Goal: Task Accomplishment & Management: Use online tool/utility

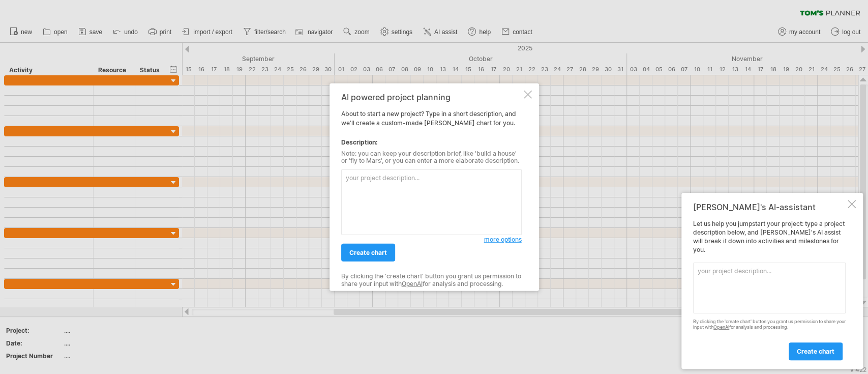
click at [433, 212] on textarea at bounding box center [431, 202] width 180 height 66
paste textarea "華語與文化體驗課程"
click at [353, 254] on span "create chart" at bounding box center [368, 253] width 38 height 8
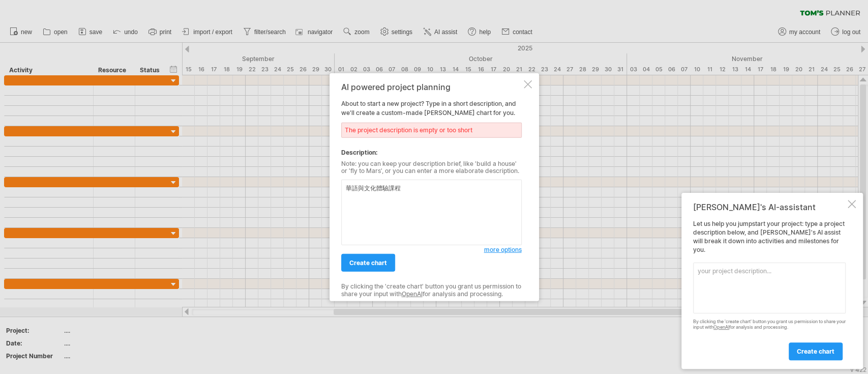
click at [344, 195] on textarea "華語與文化體驗課程" at bounding box center [431, 212] width 180 height 66
paste textarea "一、S校的交流（15%-不期待營收）"
type textarea "一、S校的交流（15%-不期待營收） 華語與文化體驗課程"
click at [375, 261] on span "create chart" at bounding box center [368, 263] width 38 height 8
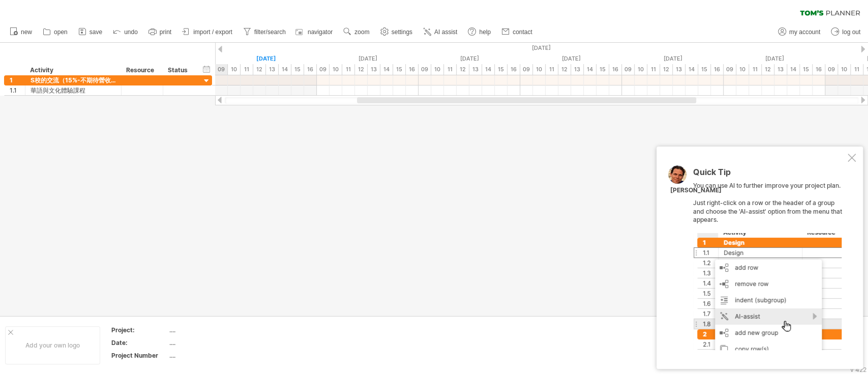
click at [597, 196] on div at bounding box center [434, 179] width 868 height 273
click at [849, 158] on div at bounding box center [851, 157] width 8 height 8
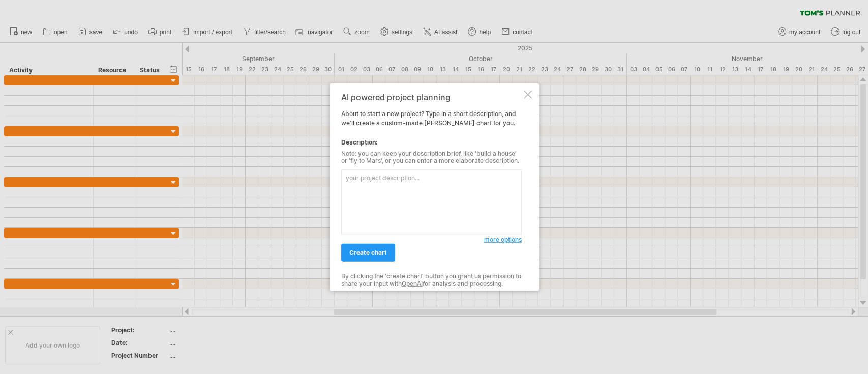
click at [405, 189] on textarea at bounding box center [431, 202] width 180 height 66
click at [456, 186] on textarea "一、S校的交流（15%-不期待營收）" at bounding box center [431, 202] width 180 height 66
paste textarea "A. 華語與文化體驗課程"
type textarea "一、S校的交流（15%-不期待營收）A. 華語與文化體驗課程"
click at [509, 235] on span "more options" at bounding box center [503, 239] width 38 height 8
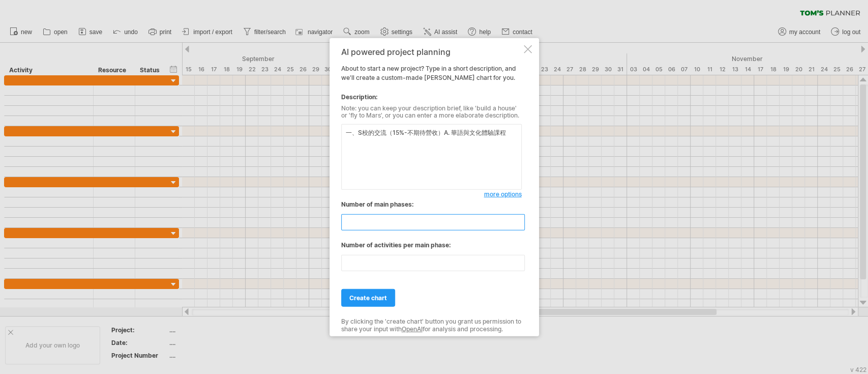
click at [366, 222] on input "**" at bounding box center [432, 222] width 183 height 16
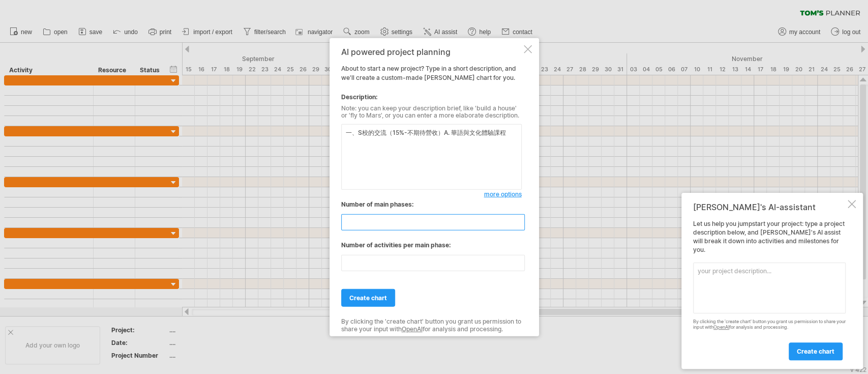
type input "*"
click at [408, 261] on input "**" at bounding box center [432, 263] width 183 height 16
type input "*"
type input "**"
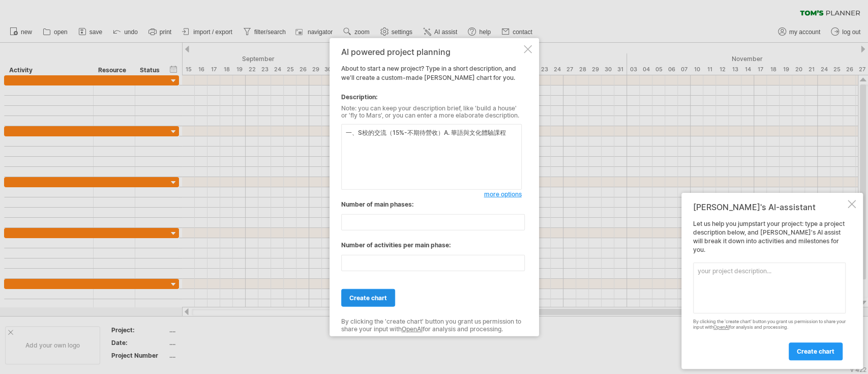
click at [374, 295] on span "create chart" at bounding box center [368, 298] width 38 height 8
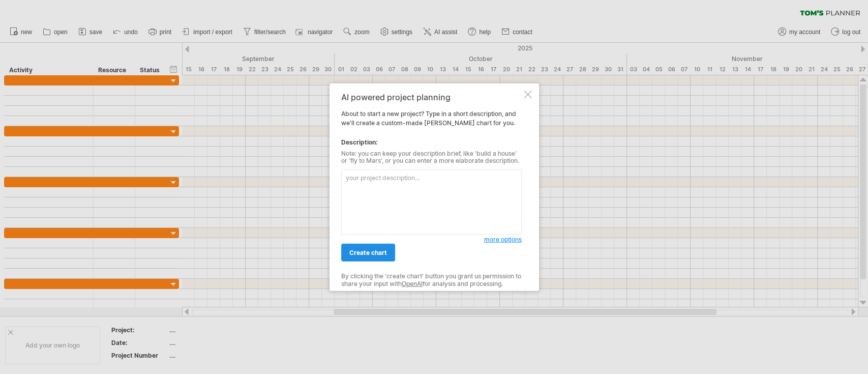
click at [369, 254] on span "create chart" at bounding box center [368, 253] width 38 height 8
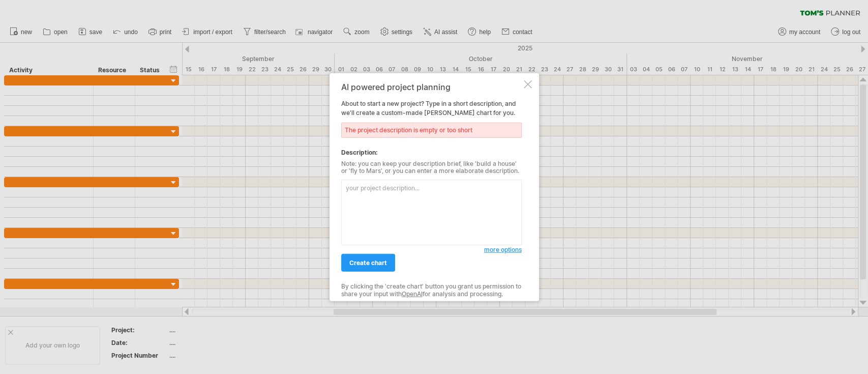
click at [374, 203] on textarea at bounding box center [431, 212] width 180 height 66
paste textarea "A. 華語與文化體驗課程"
type textarea "A. 華語與文化體驗課程"
drag, startPoint x: 433, startPoint y: 193, endPoint x: 288, endPoint y: 175, distance: 145.4
click at [280, 187] on div "Trying to reach plan.tomsplanner.com Connected again... 0% clear filter new" at bounding box center [434, 187] width 868 height 374
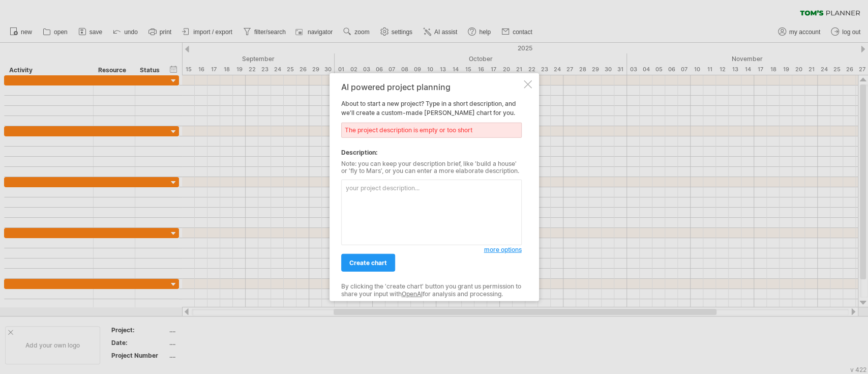
click at [412, 191] on textarea at bounding box center [431, 212] width 180 height 66
paste textarea "一、S校的交流（15%-不期待營收）"
click at [417, 218] on textarea "一、S校的交流（15%-不期待營收）" at bounding box center [431, 212] width 180 height 66
drag, startPoint x: 472, startPoint y: 195, endPoint x: 297, endPoint y: 191, distance: 174.9
click at [297, 191] on div "Trying to reach plan.tomsplanner.com Connected again... 0% clear filter new" at bounding box center [434, 187] width 868 height 374
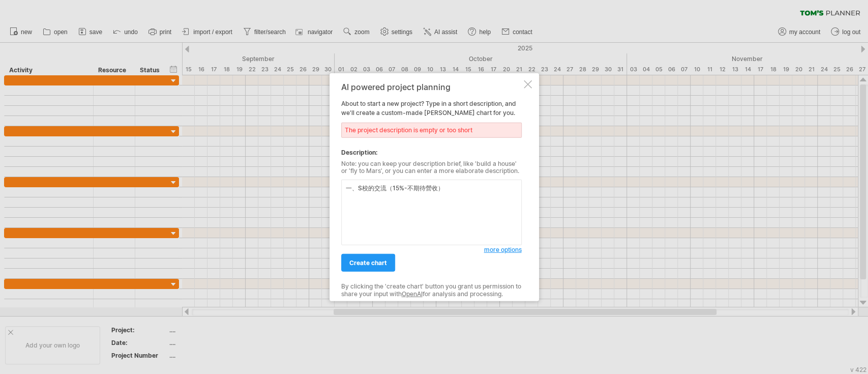
paste textarea "二、語言・文化教育交流（55%） 三、職涯專業教育（15%） 四、SNS 建構・招生管道（15%）"
type textarea "一、S校的交流（15%-不期待營收） 二、語言・文化教育交流（55%） 三、職涯專業教育（15%） 四、SNS 建構・招生管道（15%）"
click at [502, 250] on span "more options" at bounding box center [503, 249] width 38 height 8
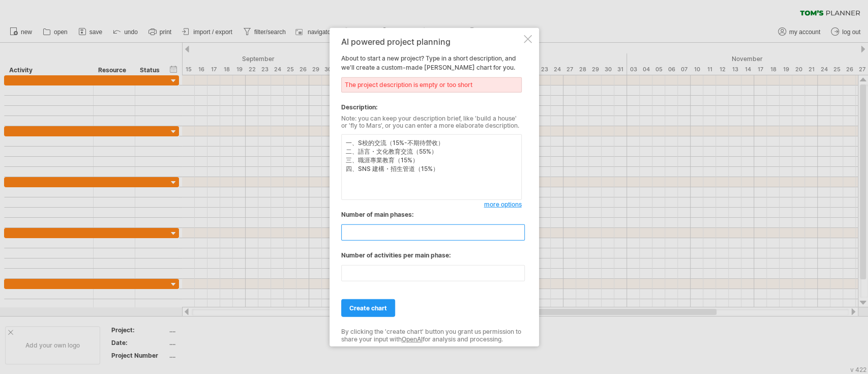
click at [393, 235] on input "**" at bounding box center [432, 232] width 183 height 16
type input "*"
drag, startPoint x: 423, startPoint y: 262, endPoint x: 419, endPoint y: 267, distance: 5.8
click at [423, 262] on div "**" at bounding box center [431, 270] width 180 height 21
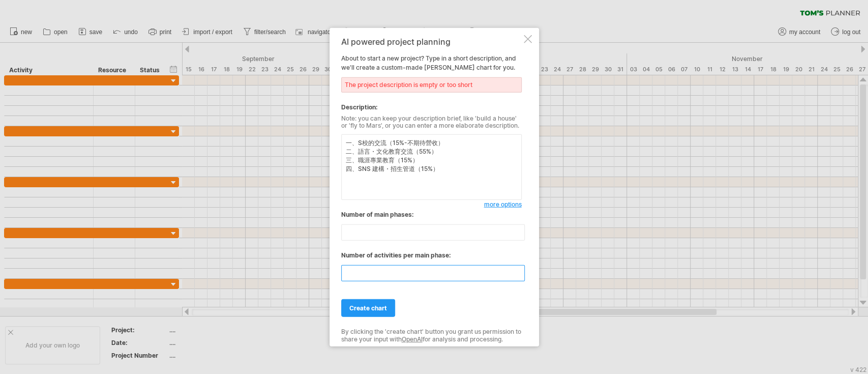
click at [416, 273] on input "**" at bounding box center [432, 273] width 183 height 16
type input "**"
click at [366, 304] on span "create chart" at bounding box center [368, 308] width 38 height 8
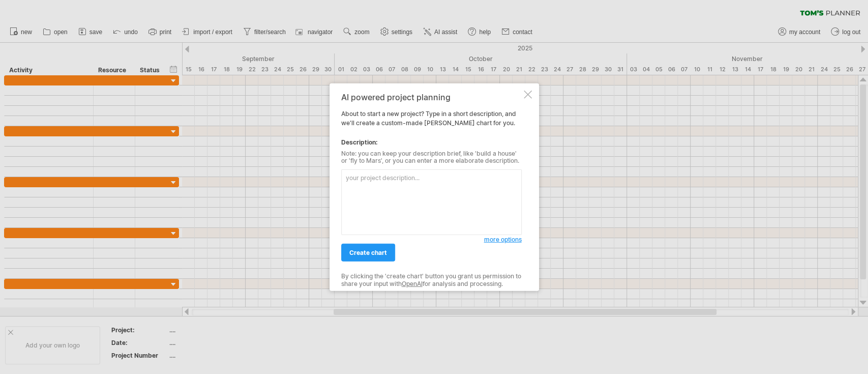
click at [373, 193] on textarea at bounding box center [431, 202] width 180 height 66
drag, startPoint x: 441, startPoint y: 189, endPoint x: 336, endPoint y: 169, distance: 106.1
click at [343, 173] on textarea at bounding box center [431, 202] width 180 height 66
paste textarea "銘傳大學日本教育中心 KPI（2025–2027）架構表"
type textarea "銘傳大學日本教育中心 KPI（2025–2027）架構表"
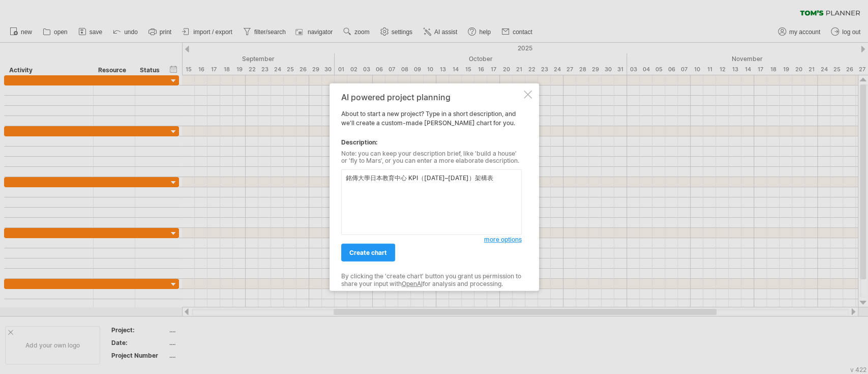
click at [380, 250] on span "create chart" at bounding box center [368, 253] width 38 height 8
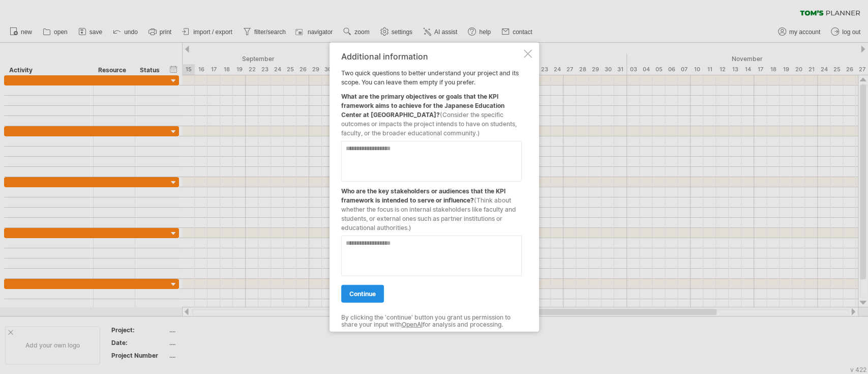
click at [373, 292] on span "continue" at bounding box center [362, 293] width 26 height 8
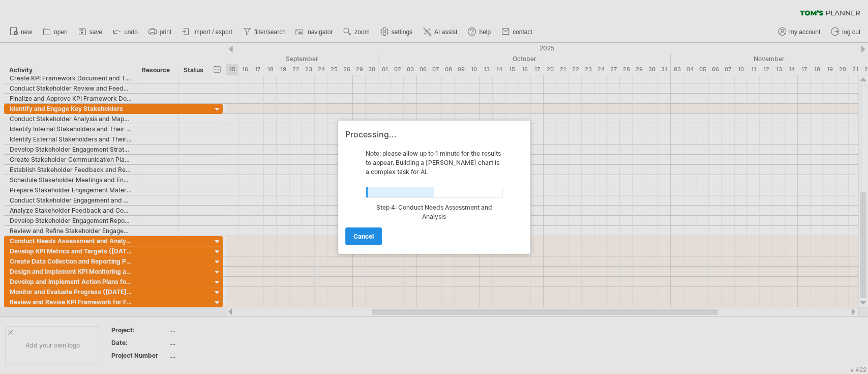
click at [355, 232] on span "cancel" at bounding box center [363, 236] width 20 height 8
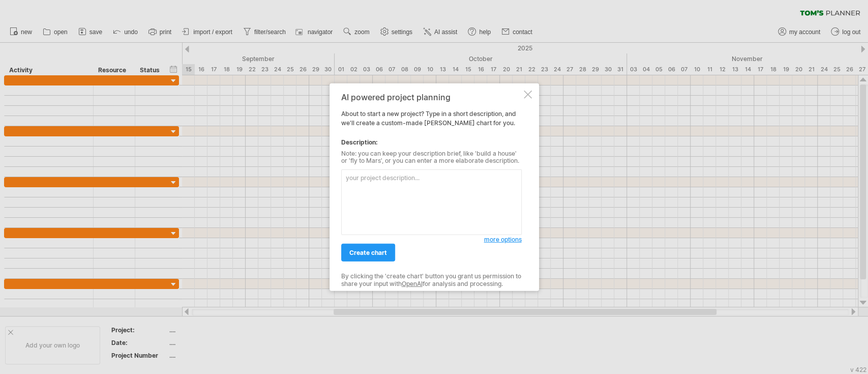
click at [533, 92] on div "AI powered project planning About to start a new project? Type in a short descr…" at bounding box center [433, 187] width 209 height 208
drag, startPoint x: 531, startPoint y: 92, endPoint x: 524, endPoint y: 88, distance: 7.8
click at [529, 92] on div at bounding box center [528, 94] width 8 height 8
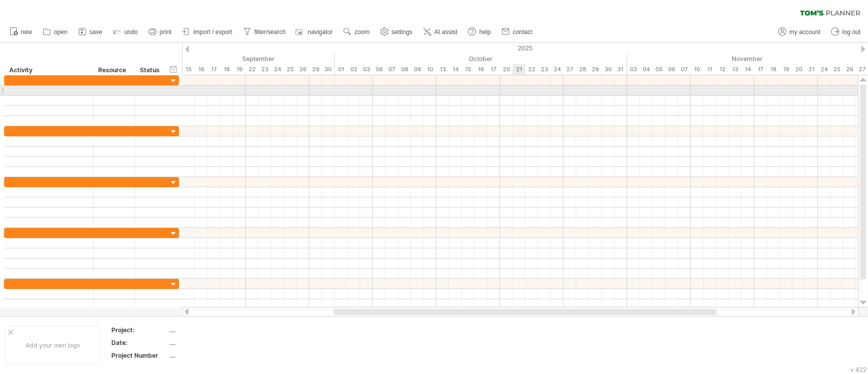
click at [524, 88] on div at bounding box center [519, 90] width 675 height 10
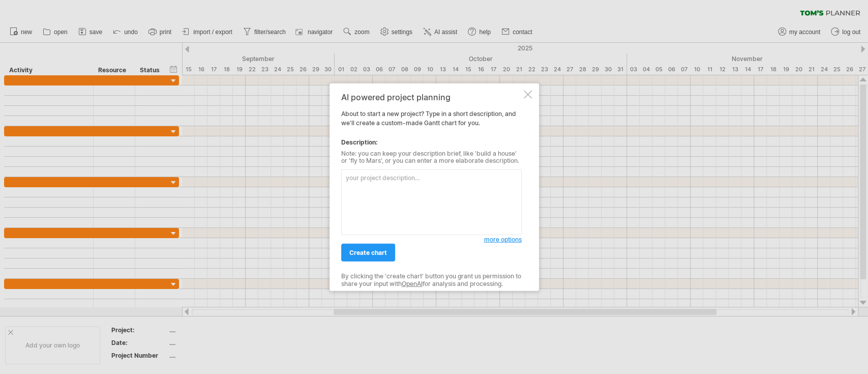
click at [402, 197] on textarea at bounding box center [431, 202] width 180 height 66
paste textarea "銘傳大學日本教育中心 KPI（[DATE]–[DATE]）架構表"
type textarea "銘傳大學日本教育中心 KPI（[DATE]–[DATE]）架構表"
click at [513, 238] on span "more options" at bounding box center [503, 239] width 38 height 8
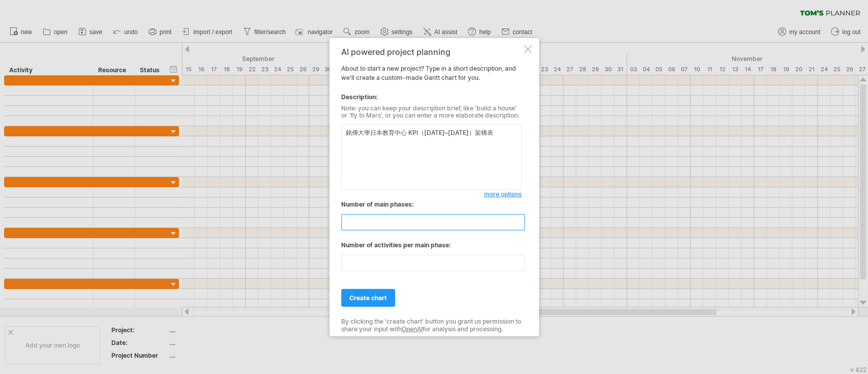
click at [402, 220] on input "**" at bounding box center [432, 222] width 183 height 16
type input "*"
click at [383, 259] on input "**" at bounding box center [432, 263] width 183 height 16
type input "*"
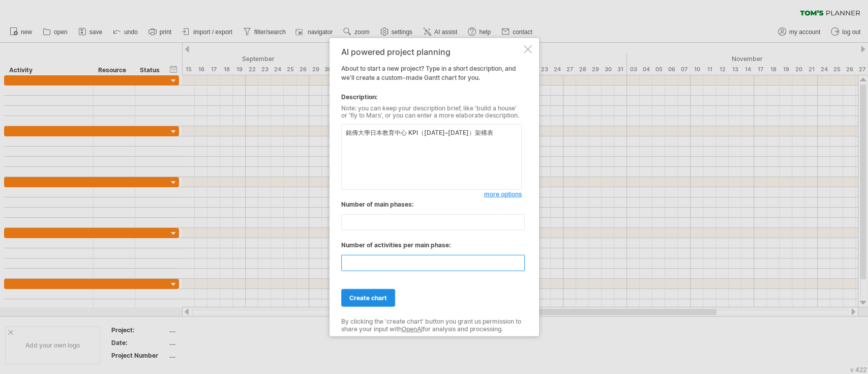
type input "**"
click at [368, 300] on span "create chart" at bounding box center [368, 298] width 38 height 8
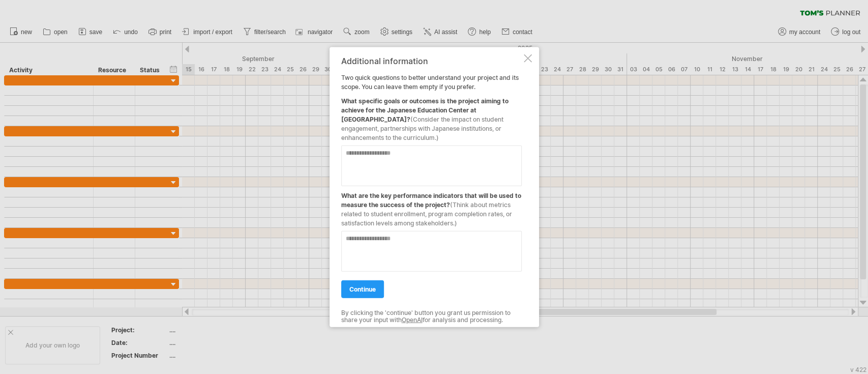
click at [405, 166] on textarea at bounding box center [431, 165] width 180 height 41
paste textarea "**********"
type textarea "**********"
click at [402, 247] on textarea at bounding box center [431, 250] width 180 height 41
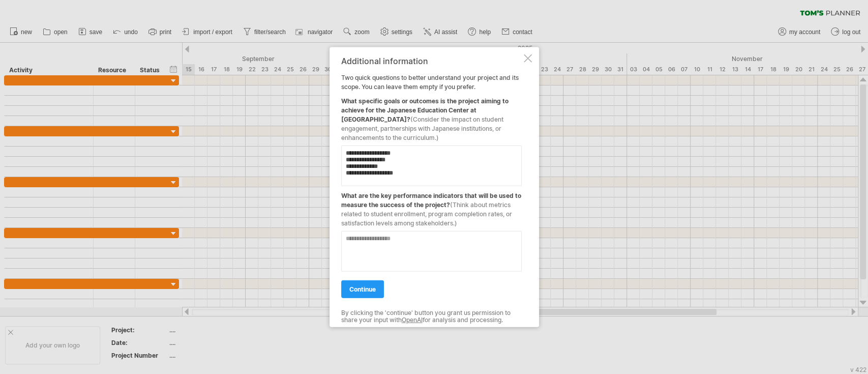
click at [419, 247] on textarea at bounding box center [431, 250] width 180 height 41
paste textarea "**********"
type textarea "**********"
click at [362, 287] on span "continue" at bounding box center [362, 289] width 26 height 8
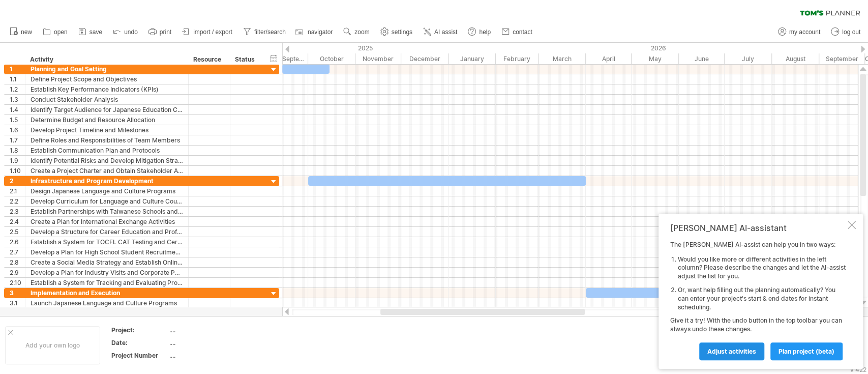
click at [749, 352] on span "Adjust activities" at bounding box center [731, 351] width 49 height 8
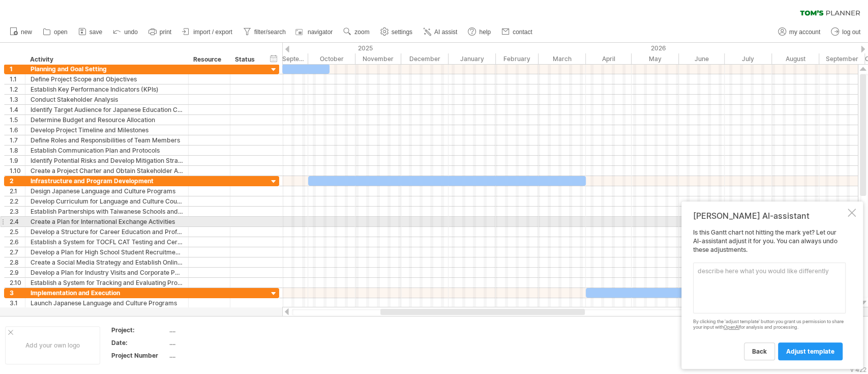
click at [850, 218] on div "Tom's AI-assistant Is this Gantt chart not hitting the mark yet? Let our AI-ass…" at bounding box center [771, 284] width 181 height 167
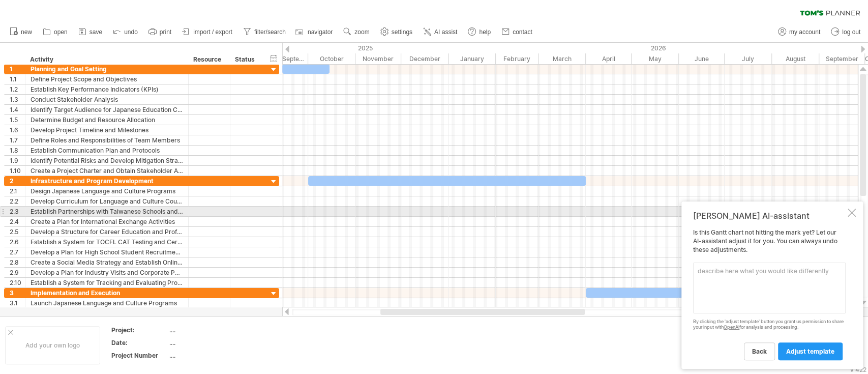
click at [850, 210] on div at bounding box center [851, 212] width 8 height 8
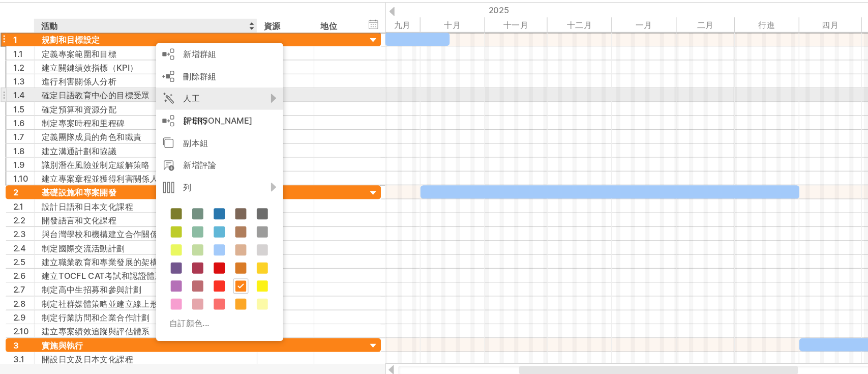
click at [177, 114] on div "人工[PERSON_NAME]" at bounding box center [160, 121] width 93 height 33
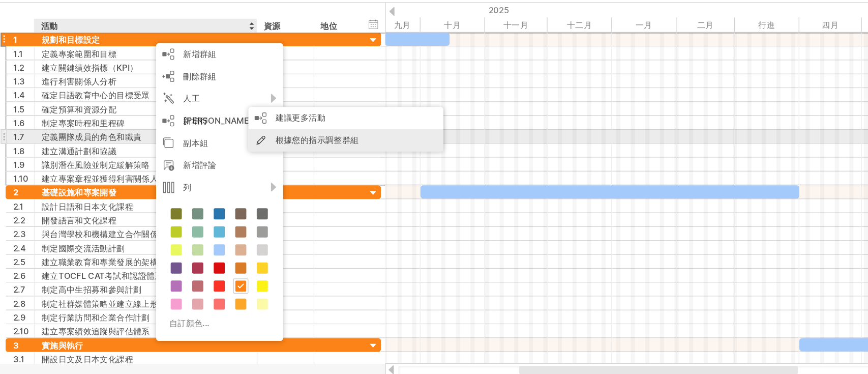
click at [213, 144] on font "根據您的指示調整群組" at bounding box center [232, 143] width 61 height 8
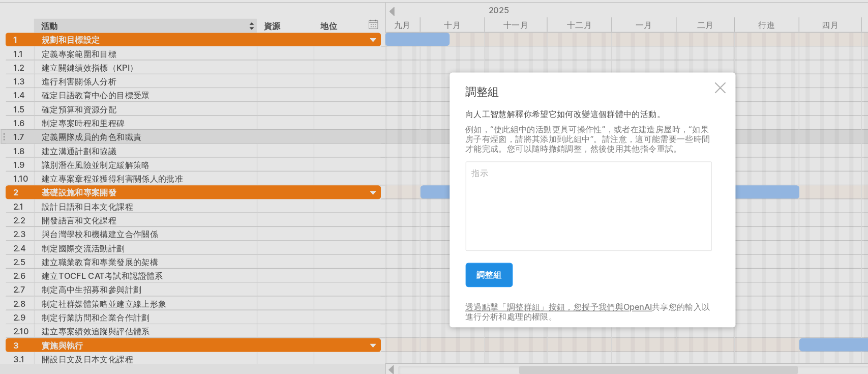
click at [366, 242] on font "調整組" at bounding box center [358, 242] width 18 height 8
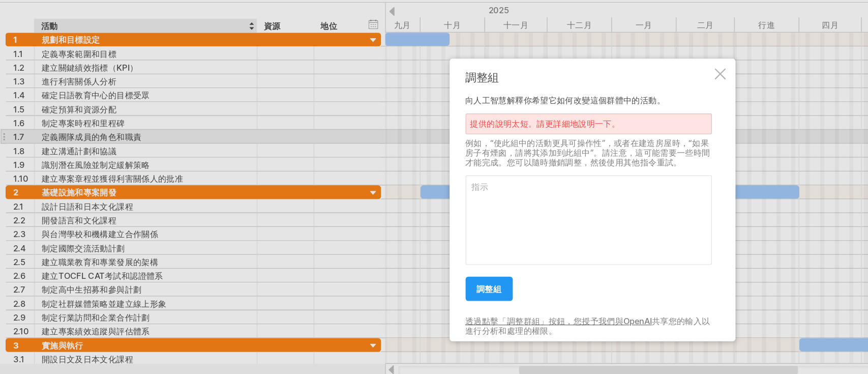
click at [525, 90] on div at bounding box center [528, 94] width 8 height 8
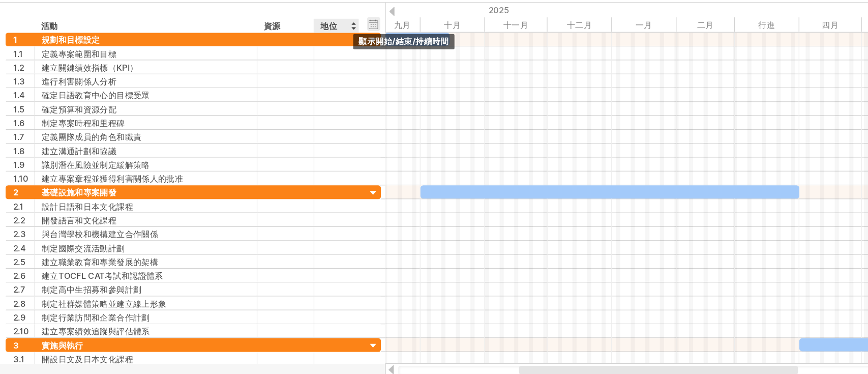
click at [273, 61] on div "隱藏開始/結束/持續時間 顯示開始/結束/持續時間" at bounding box center [274, 58] width 10 height 11
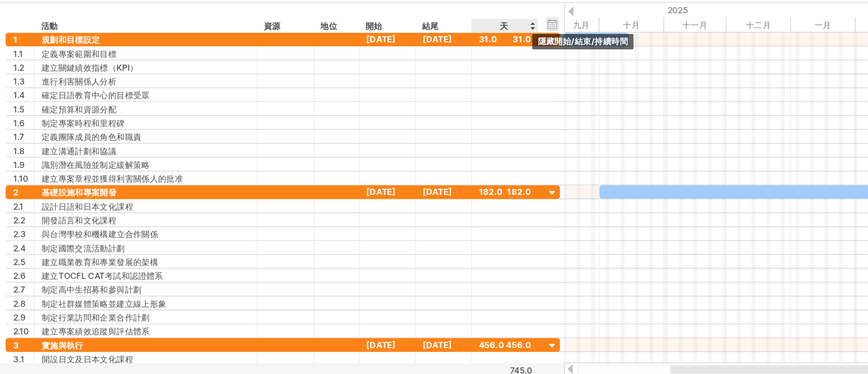
click at [406, 57] on div "隱藏開始/結束/持續時間 顯示開始/結束/持續時間" at bounding box center [405, 58] width 10 height 11
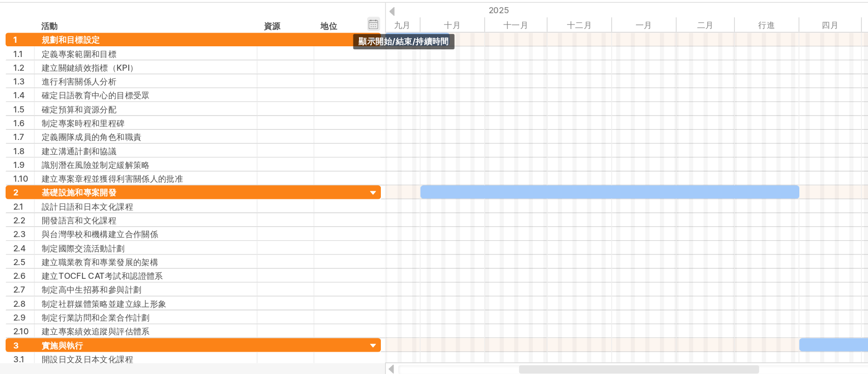
click at [271, 55] on div "隱藏開始/結束/持續時間 顯示開始/結束/持續時間" at bounding box center [274, 58] width 10 height 11
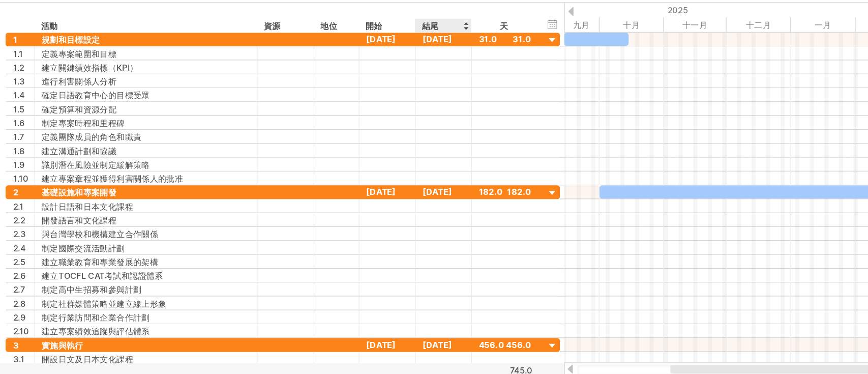
click at [340, 42] on ul "新的" at bounding box center [267, 31] width 525 height 21
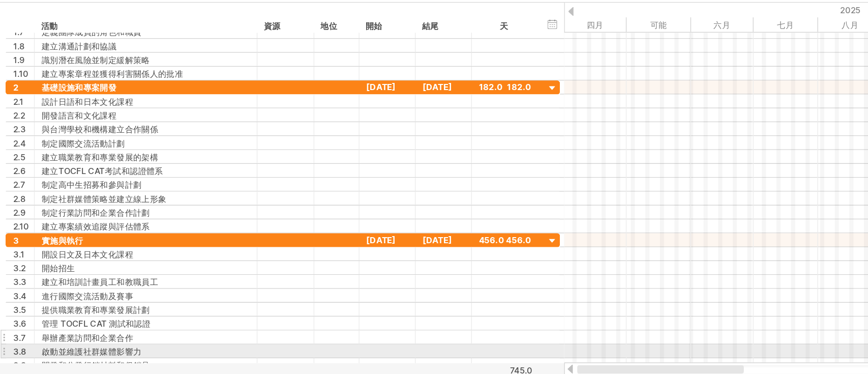
drag, startPoint x: 502, startPoint y: 314, endPoint x: 379, endPoint y: 289, distance: 125.5
click at [405, 298] on div "嘗試造訪 plan.tomsplanner.com 再次連接... 0% 清除過濾器 新的" at bounding box center [434, 187] width 868 height 374
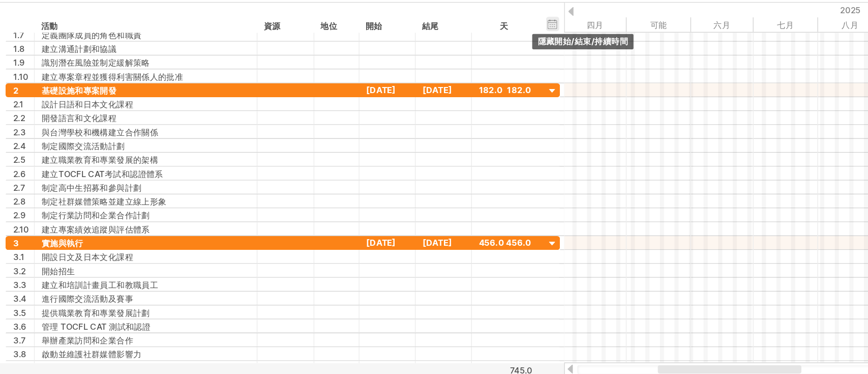
click at [408, 57] on div "隱藏開始/結束/持續時間 顯示開始/結束/持續時間" at bounding box center [405, 58] width 10 height 11
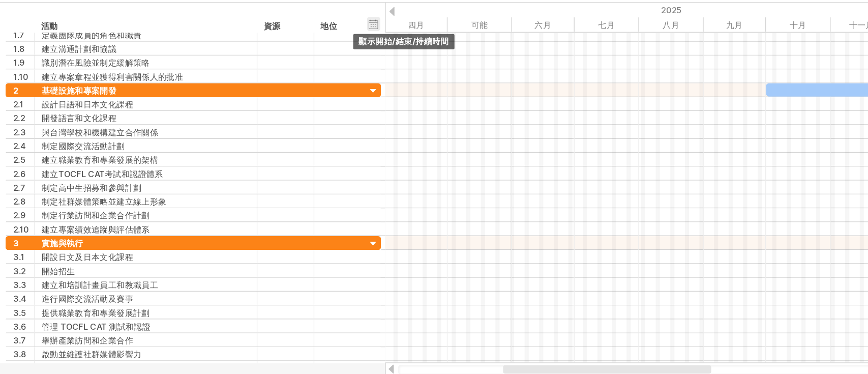
click at [273, 60] on div "隱藏開始/結束/持續時間 顯示開始/結束/持續時間" at bounding box center [274, 58] width 10 height 11
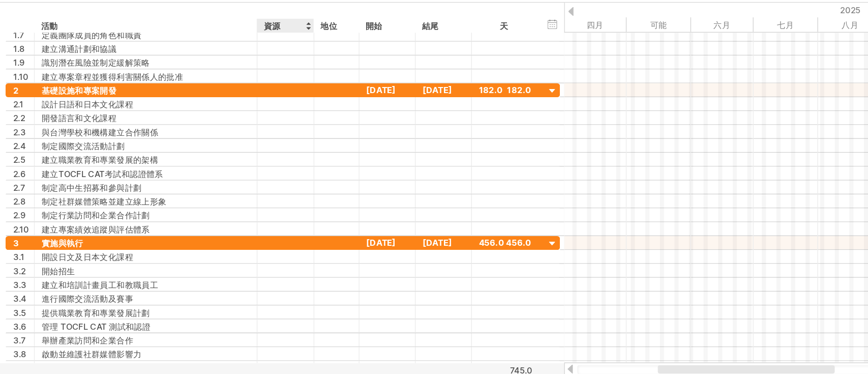
click at [201, 58] on font "資源" at bounding box center [199, 60] width 12 height 8
click at [200, 58] on font "資源" at bounding box center [199, 60] width 12 height 8
click at [243, 61] on font "地位" at bounding box center [241, 60] width 12 height 8
click at [259, 61] on div at bounding box center [259, 59] width 4 height 10
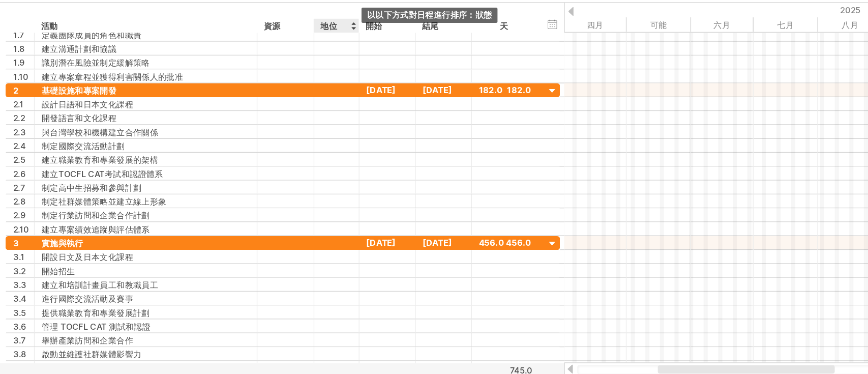
click at [259, 57] on div at bounding box center [259, 59] width 4 height 10
click at [209, 63] on div "資源" at bounding box center [208, 59] width 31 height 10
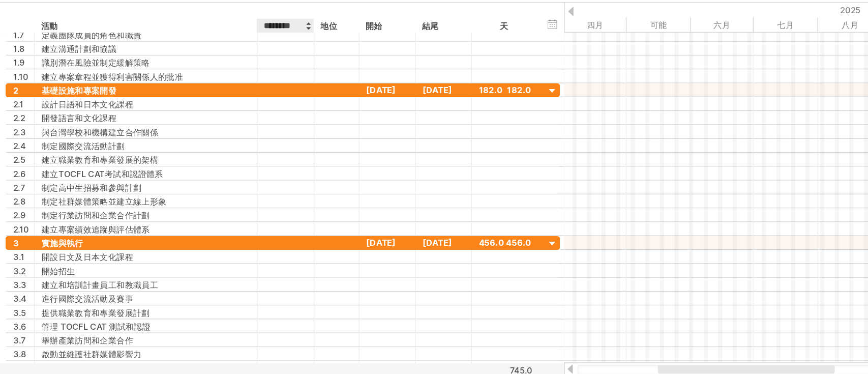
click at [223, 62] on input "********" at bounding box center [208, 59] width 31 height 10
click at [224, 56] on div "******** 資源" at bounding box center [209, 59] width 42 height 10
click at [225, 61] on div at bounding box center [226, 59] width 4 height 10
click at [403, 59] on div "隱藏開始/結束/持續時間 顯示開始/結束/持續時間" at bounding box center [405, 58] width 10 height 11
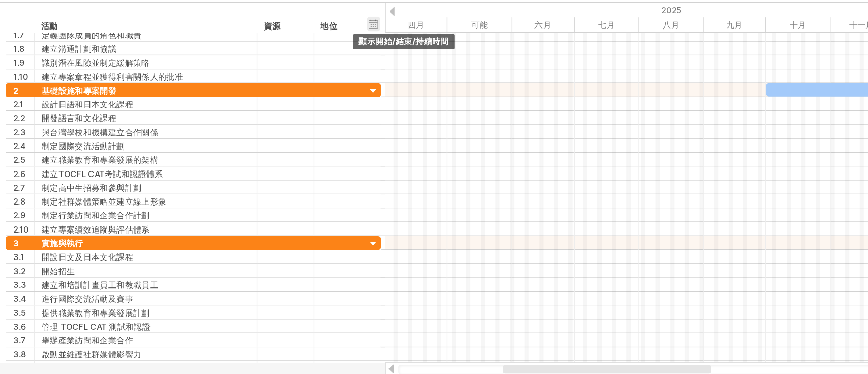
click at [276, 60] on div "隱藏開始/結束/持續時間 顯示開始/結束/持續時間" at bounding box center [274, 58] width 10 height 11
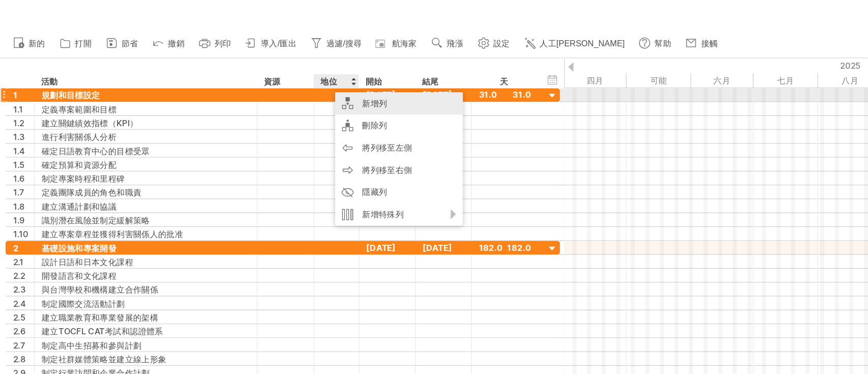
click at [266, 73] on font "新增列" at bounding box center [274, 76] width 18 height 8
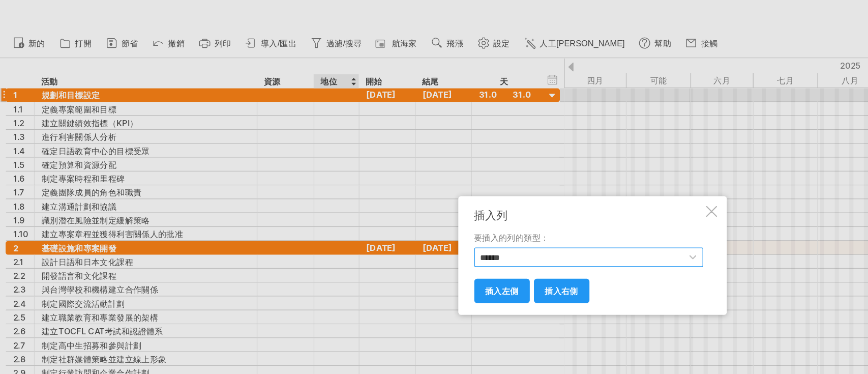
click at [386, 187] on select "****** **** **** ** ** *** ****" at bounding box center [431, 188] width 168 height 14
click at [380, 191] on select "****** **** **** ** ** *** ****" at bounding box center [431, 188] width 168 height 14
click at [374, 215] on font "插入左側" at bounding box center [367, 213] width 24 height 8
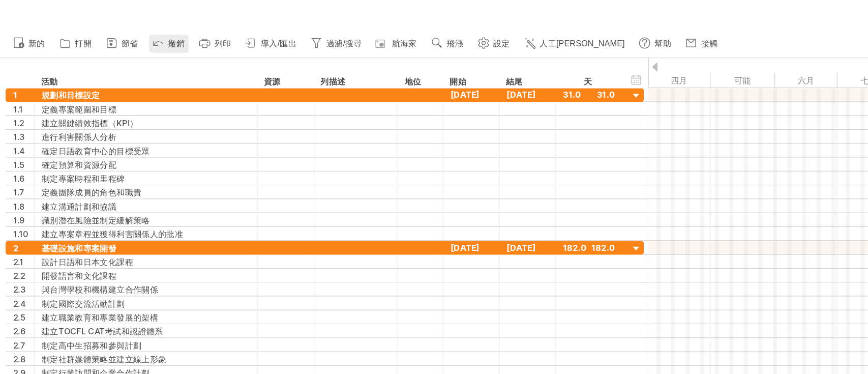
click at [111, 34] on link "撤銷" at bounding box center [123, 31] width 29 height 13
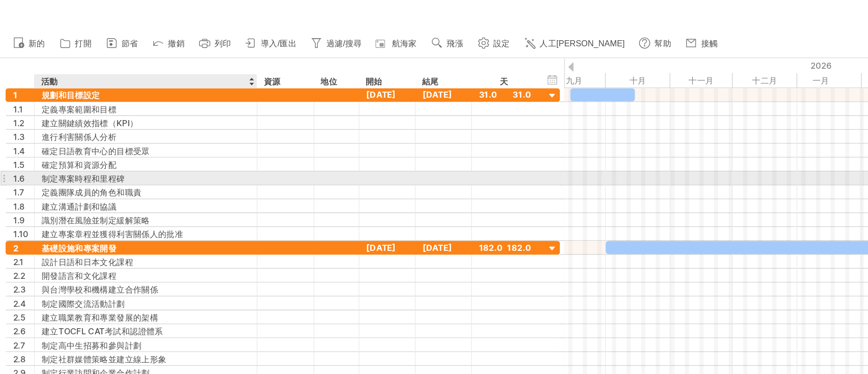
drag, startPoint x: 415, startPoint y: 49, endPoint x: 166, endPoint y: 126, distance: 260.8
click at [166, 126] on div "嘗試造訪 plan.tomsplanner.com 再次連接... 0% 清除過濾器 新的" at bounding box center [434, 187] width 868 height 374
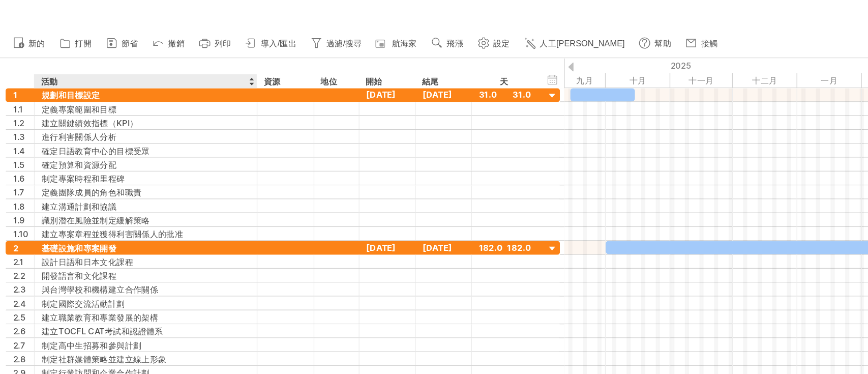
click at [245, 59] on font "地位" at bounding box center [241, 60] width 12 height 8
click at [242, 58] on font "地位" at bounding box center [241, 60] width 12 height 8
click at [241, 58] on font "地位" at bounding box center [241, 60] width 12 height 8
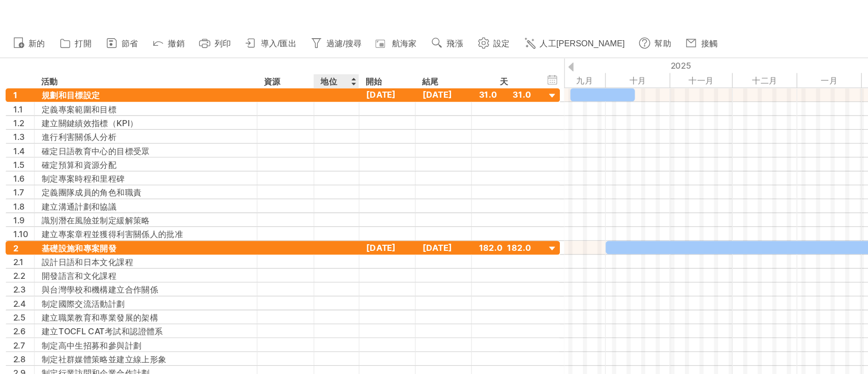
click at [403, 36] on link "人工[PERSON_NAME]" at bounding box center [421, 31] width 79 height 13
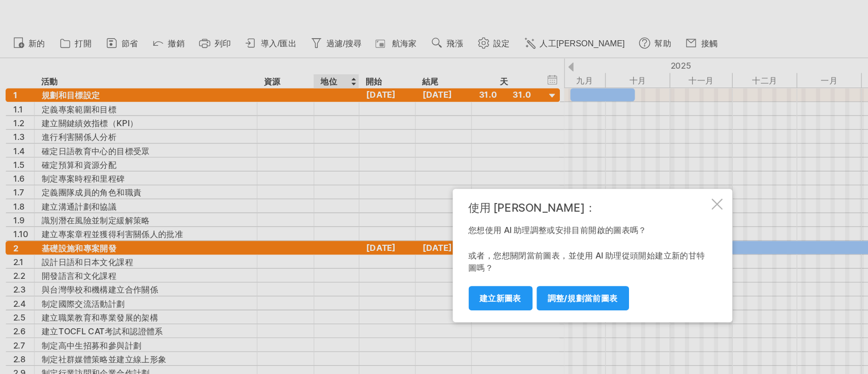
click at [527, 142] on div "使用 AI 輔助： 您想使用 AI 助理調整或安排目前開啟的圖表嗎？ 或者，您想關閉當前圖表，並使用 AI 助理從頭開始建立新的甘特圖嗎？ 調整/規劃當前圖表…" at bounding box center [433, 187] width 205 height 98
click at [524, 147] on div at bounding box center [525, 149] width 8 height 8
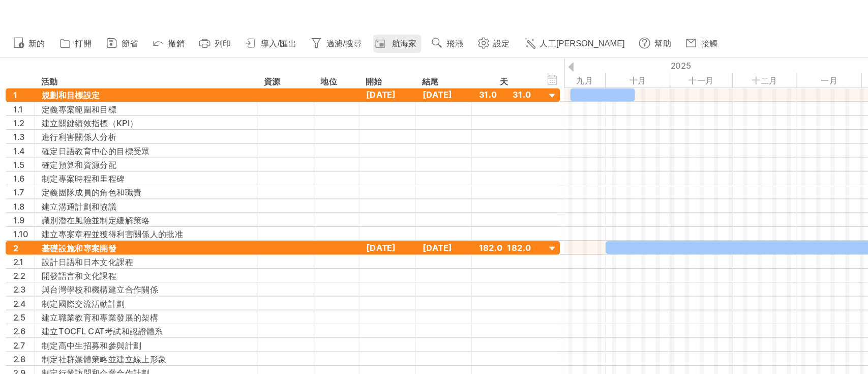
click at [289, 31] on font "航海家" at bounding box center [296, 31] width 18 height 7
click at [290, 29] on font "航海家" at bounding box center [296, 31] width 18 height 7
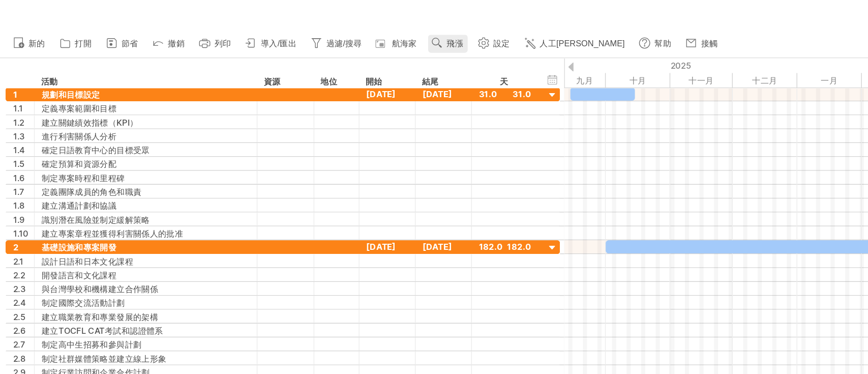
click at [332, 33] on font "飛漲" at bounding box center [333, 31] width 12 height 7
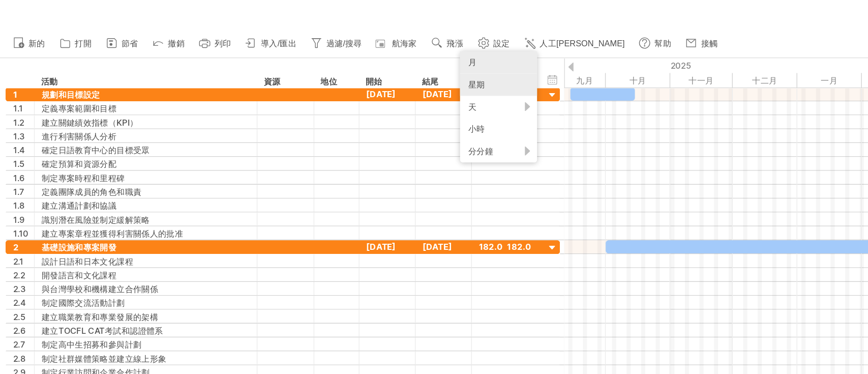
click at [360, 59] on div "星期" at bounding box center [365, 62] width 56 height 16
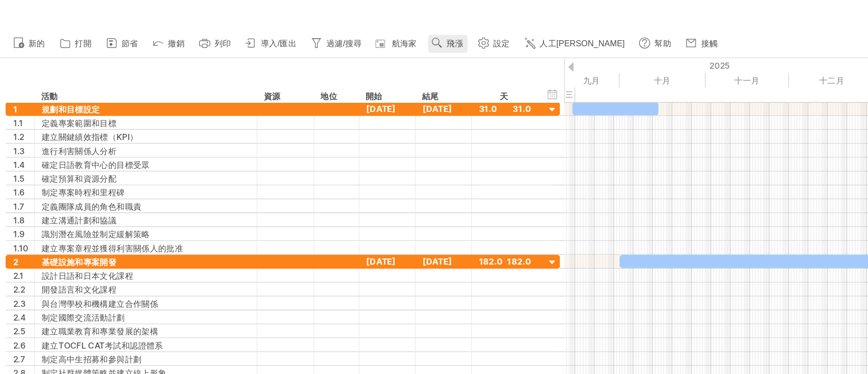
click at [338, 36] on link "飛漲" at bounding box center [328, 31] width 29 height 13
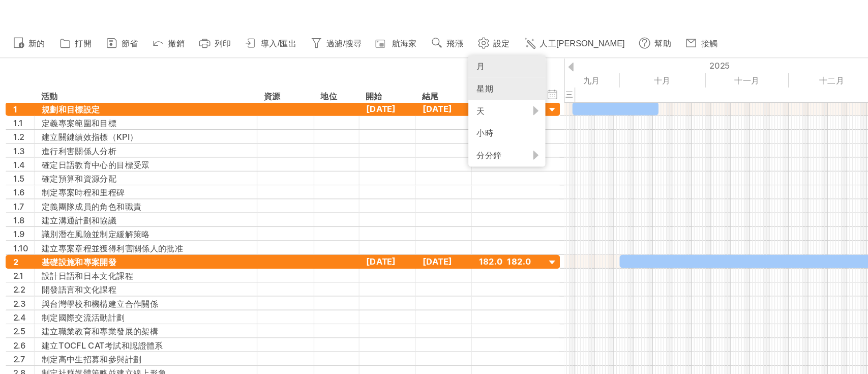
click at [351, 49] on font "月" at bounding box center [352, 49] width 6 height 8
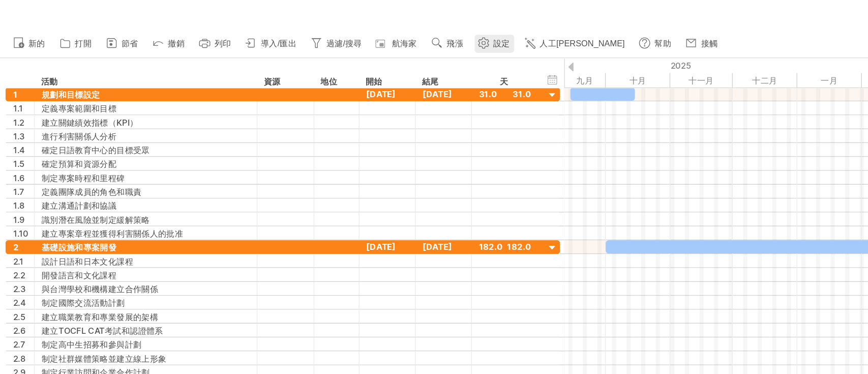
click at [371, 30] on font "設定" at bounding box center [367, 31] width 12 height 7
select select "*"
select select "**"
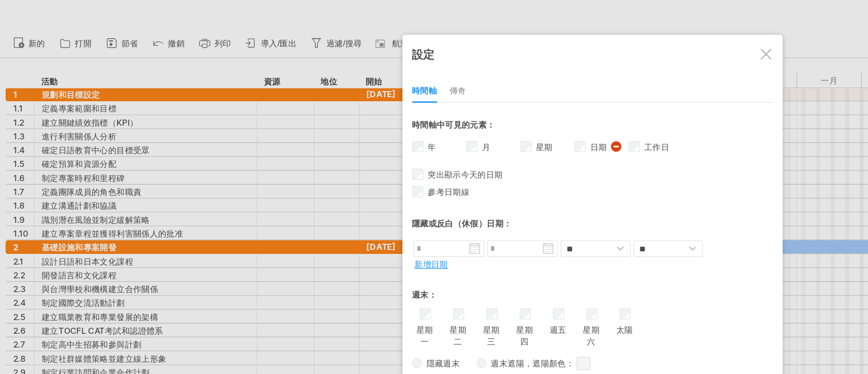
click at [266, 144] on div at bounding box center [434, 187] width 868 height 374
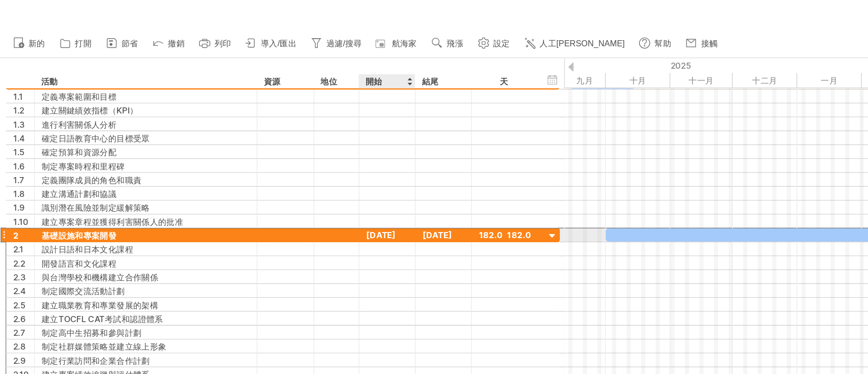
click at [283, 171] on font "2025年1月10日" at bounding box center [278, 172] width 21 height 8
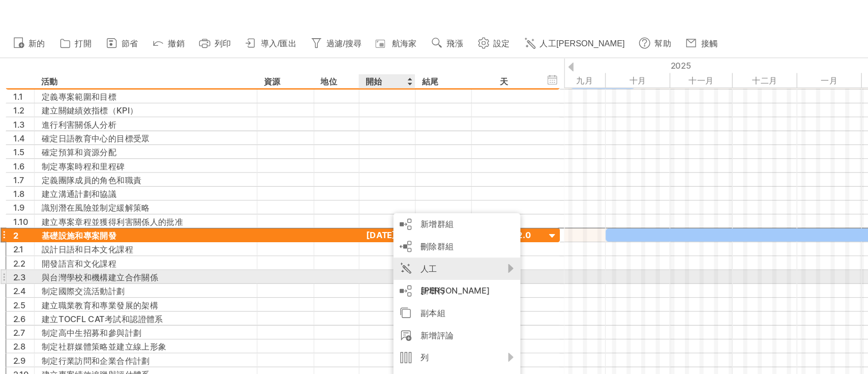
click at [326, 198] on font "人工[PERSON_NAME]" at bounding box center [333, 205] width 51 height 24
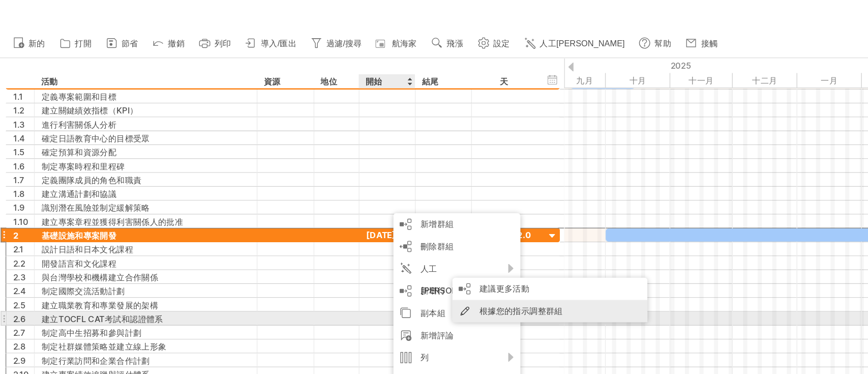
click at [372, 230] on font "根據您的指示調整群組" at bounding box center [381, 228] width 61 height 8
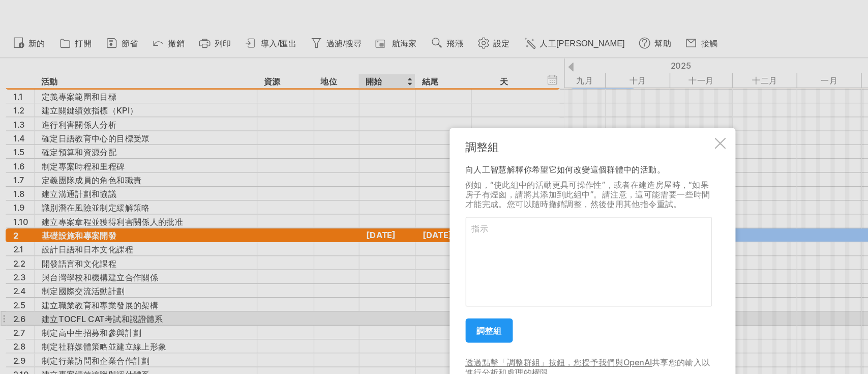
click at [207, 198] on div at bounding box center [434, 187] width 868 height 374
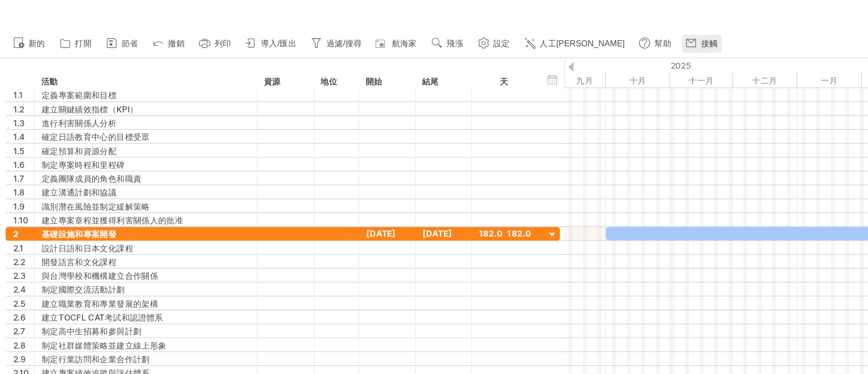
click at [500, 34] on link "接觸" at bounding box center [514, 31] width 29 height 13
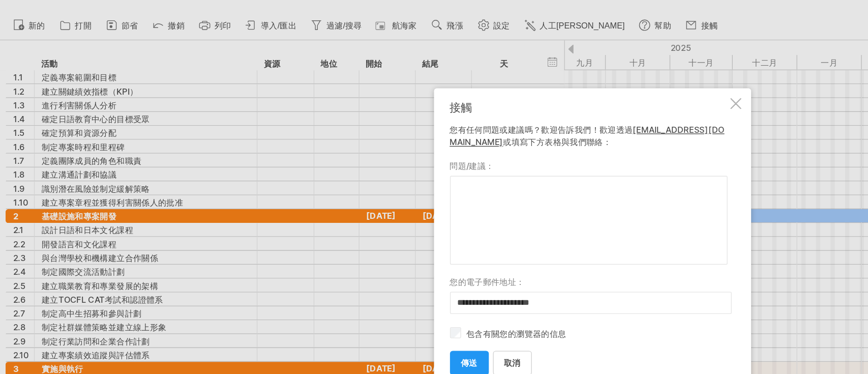
click at [537, 88] on div at bounding box center [539, 89] width 8 height 8
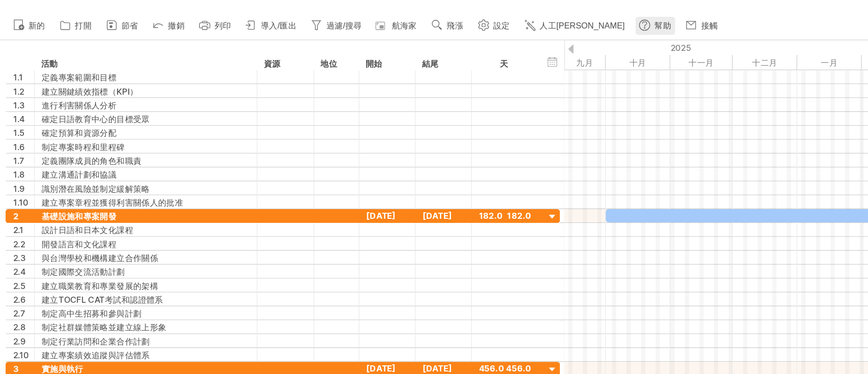
click at [479, 32] on font "幫助" at bounding box center [485, 31] width 12 height 7
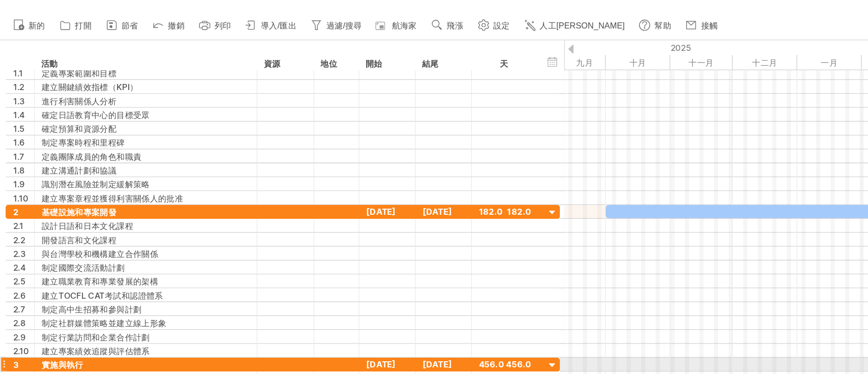
click at [407, 279] on div at bounding box center [405, 281] width 10 height 10
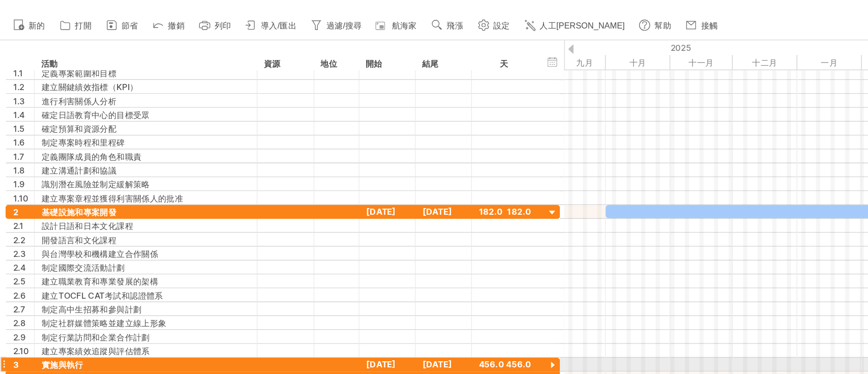
click at [405, 279] on div at bounding box center [405, 281] width 10 height 10
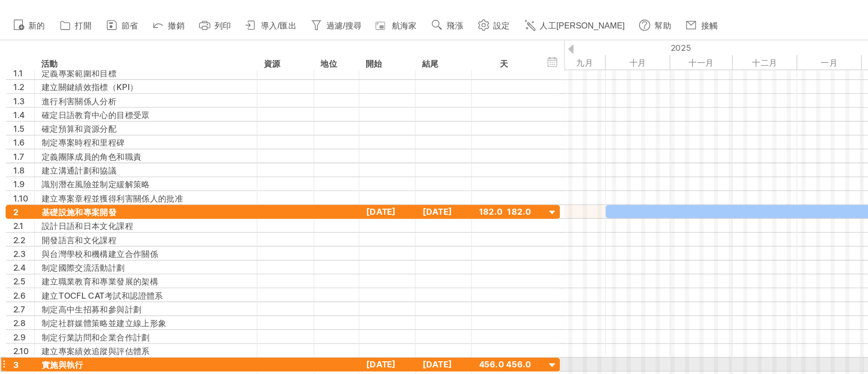
click at [404, 278] on div at bounding box center [405, 281] width 10 height 10
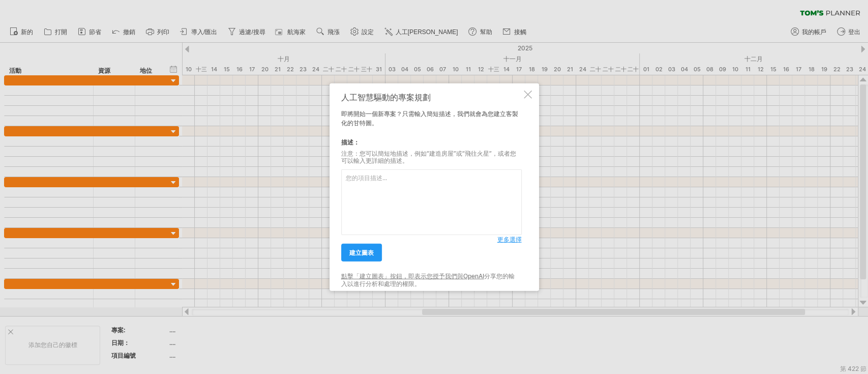
click at [393, 201] on textarea at bounding box center [431, 202] width 180 height 66
paste textarea "銘傳大學日本教育中心 KPI（[DATE]–[DATE]）"
type textarea "銘傳大學日本教育中心 KPI（[DATE]–[DATE]）"
click at [364, 253] on font "建立圖表" at bounding box center [361, 253] width 24 height 8
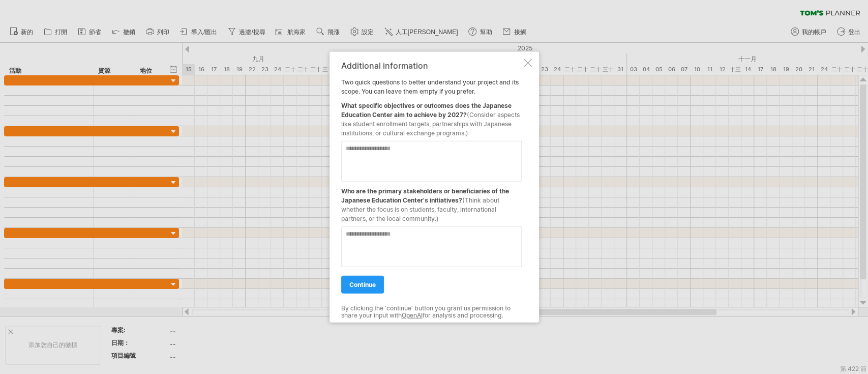
click at [362, 223] on div at bounding box center [431, 242] width 180 height 49
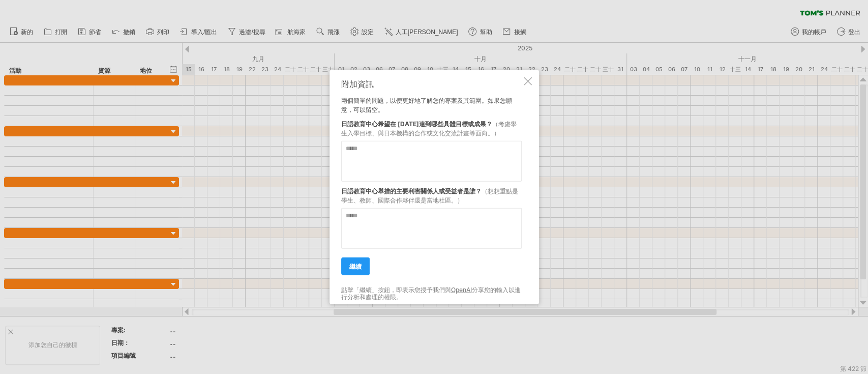
click at [426, 159] on textarea at bounding box center [431, 160] width 180 height 41
click at [421, 162] on textarea at bounding box center [431, 160] width 180 height 41
paste textarea "**********"
type textarea "**********"
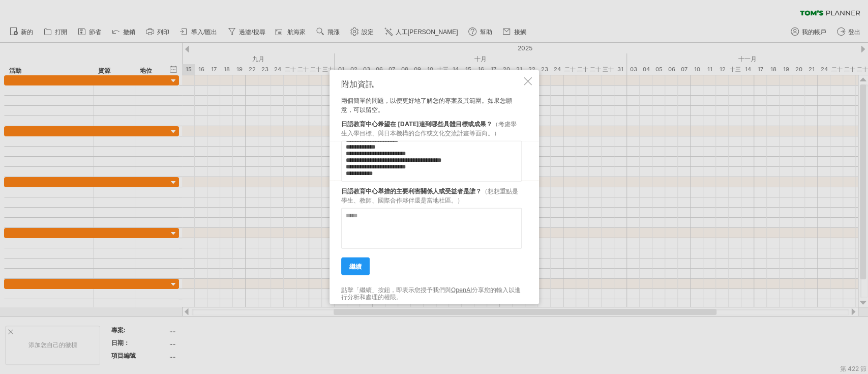
click at [449, 225] on textarea at bounding box center [431, 227] width 180 height 41
type textarea "****"
click at [353, 274] on link "繼續" at bounding box center [355, 266] width 28 height 18
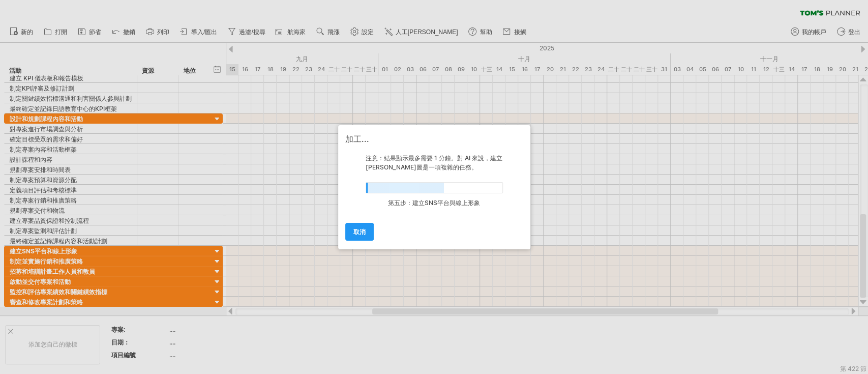
drag, startPoint x: 863, startPoint y: 227, endPoint x: 866, endPoint y: 72, distance: 155.0
click at [867, 72] on div at bounding box center [434, 187] width 868 height 374
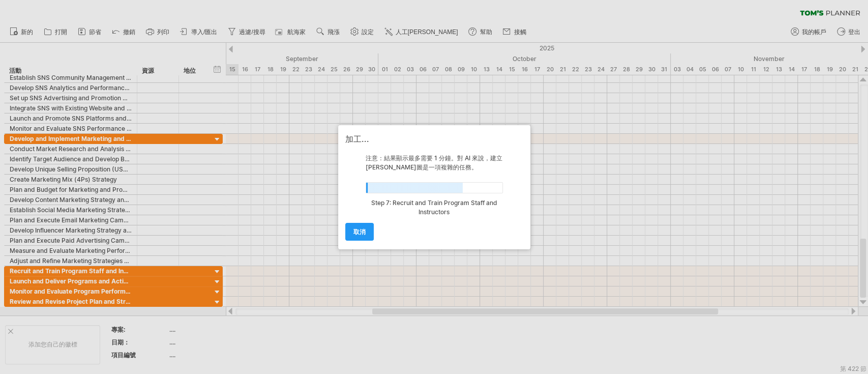
drag, startPoint x: 863, startPoint y: 263, endPoint x: 867, endPoint y: 196, distance: 67.2
click at [867, 196] on div at bounding box center [434, 187] width 868 height 374
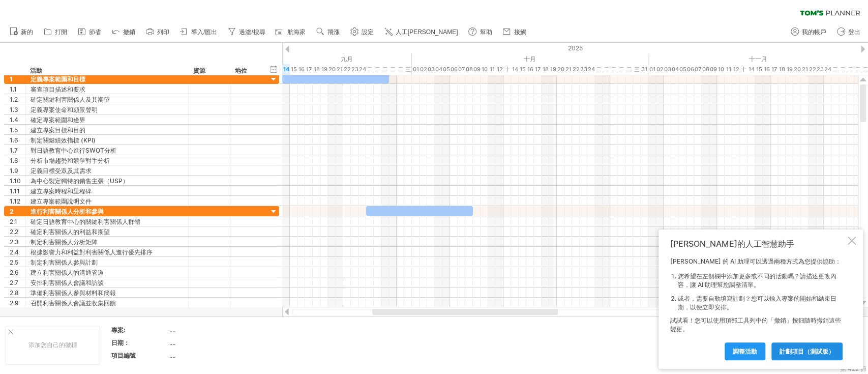
click at [798, 352] on font "計劃項目（測試版）" at bounding box center [806, 351] width 55 height 8
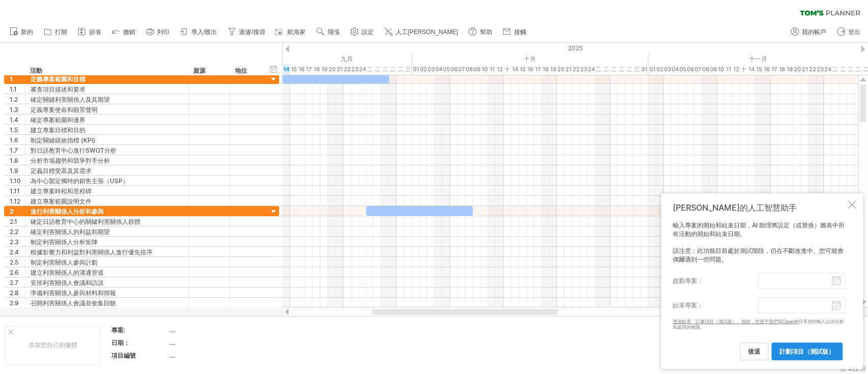
click at [797, 354] on font "計劃項目（測試版）" at bounding box center [806, 351] width 55 height 8
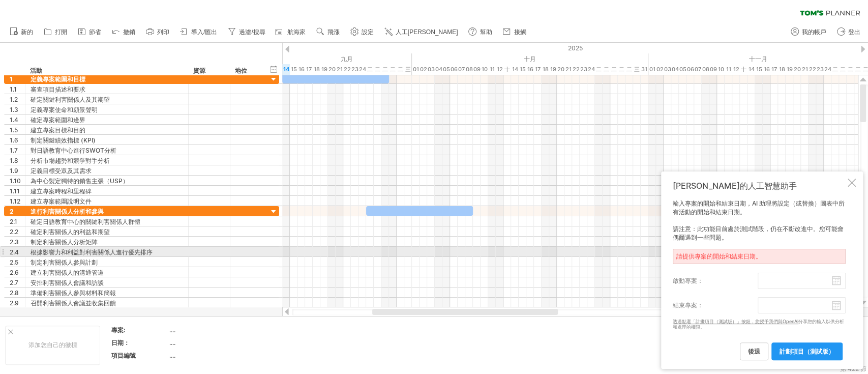
click at [756, 253] on font "請提供專案的開始和結束日期。" at bounding box center [718, 256] width 85 height 8
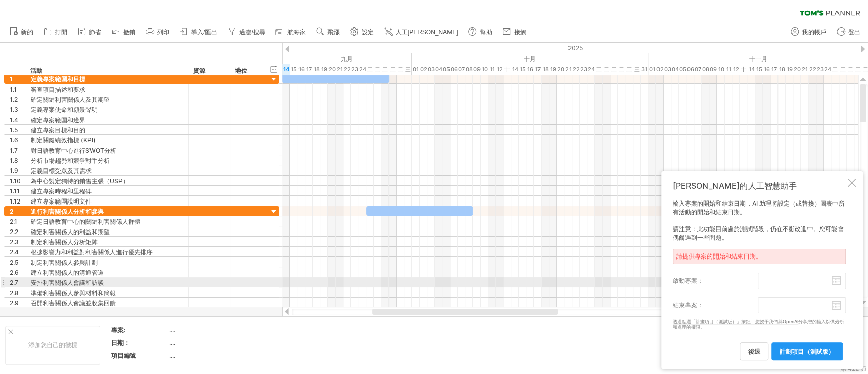
click at [768, 278] on input "啟動專案：" at bounding box center [801, 280] width 88 height 16
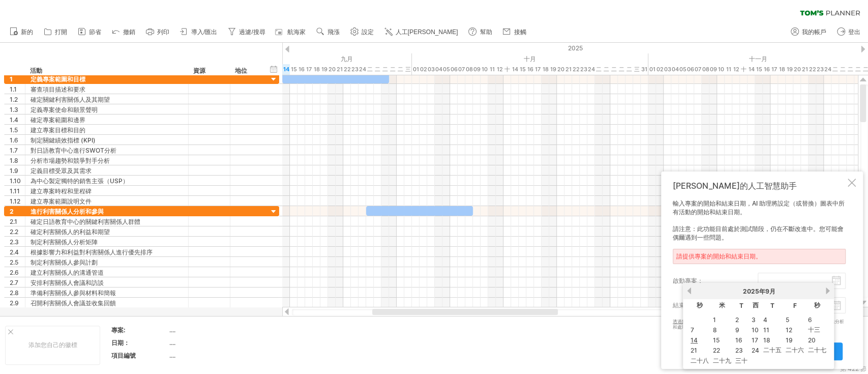
click at [720, 340] on link "15" at bounding box center [716, 340] width 9 height 10
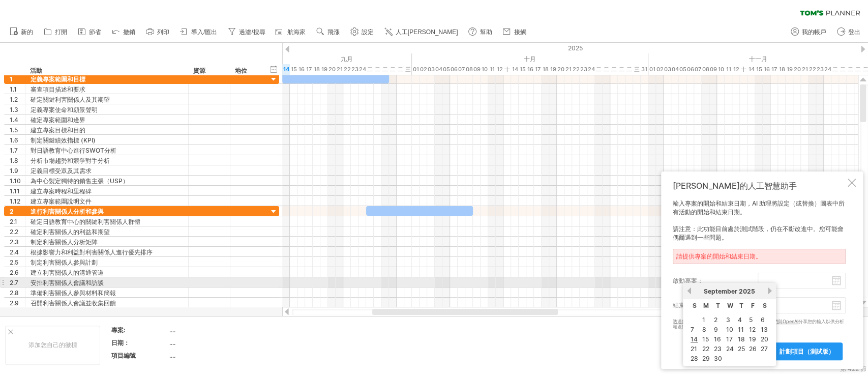
click at [781, 286] on input "啟動專案：" at bounding box center [801, 280] width 88 height 16
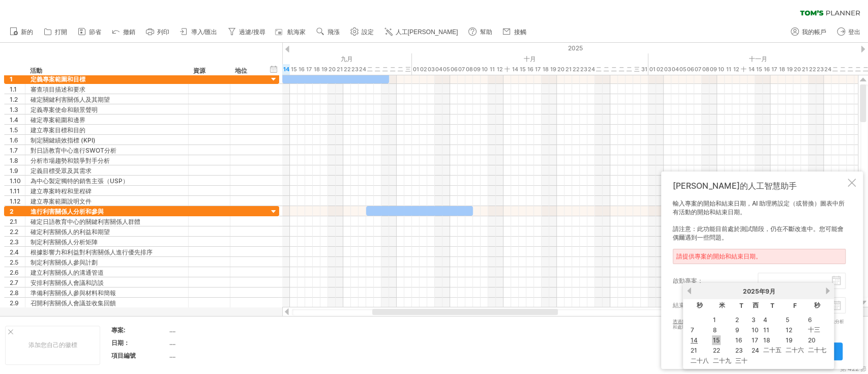
click at [714, 337] on font "15" at bounding box center [716, 340] width 7 height 8
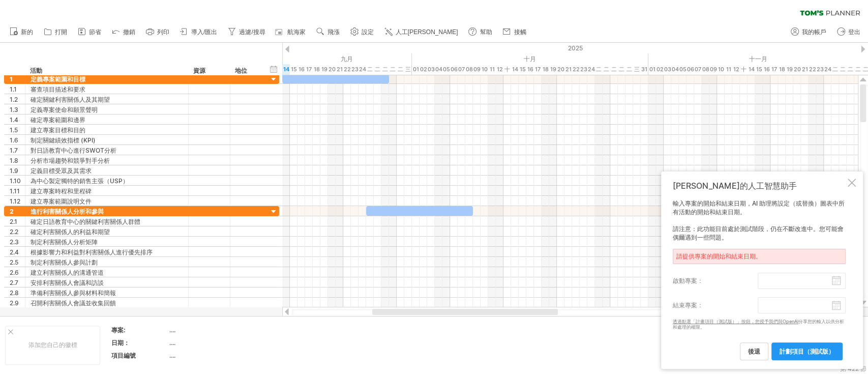
click at [838, 307] on body "進度(100%) 嘗試造訪 plan.tomsplanner.com 再次連接... 0% 清除過濾器" at bounding box center [434, 188] width 868 height 376
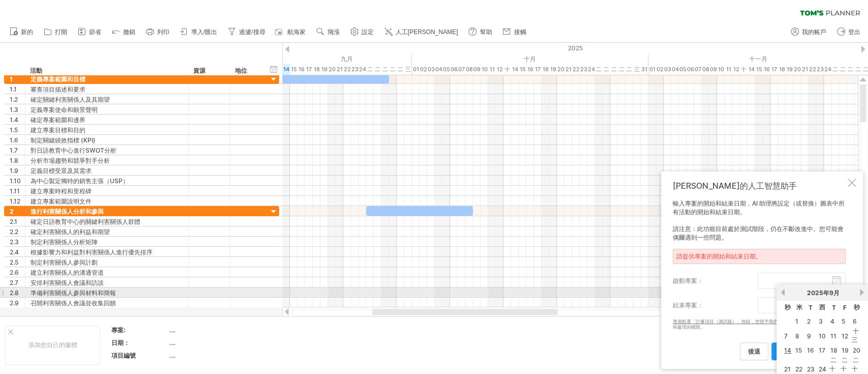
click at [861, 295] on link "下一個" at bounding box center [861, 292] width 8 height 8
click at [861, 295] on link "next" at bounding box center [863, 292] width 8 height 8
click at [860, 294] on link "next" at bounding box center [863, 292] width 8 height 8
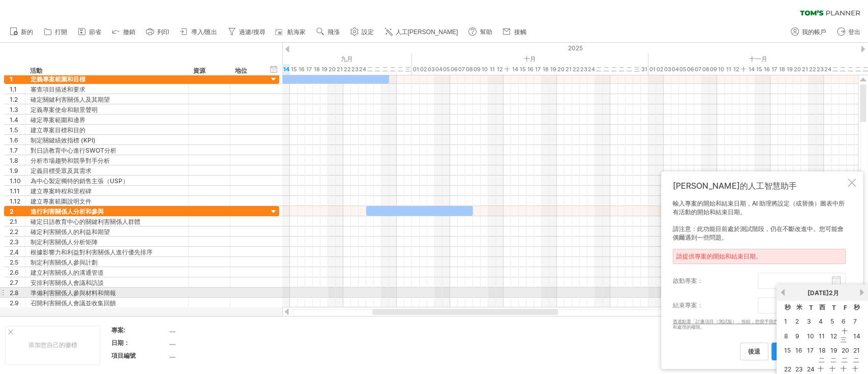
click at [861, 294] on link "下一個" at bounding box center [861, 292] width 8 height 8
click at [861, 291] on link "下一個" at bounding box center [861, 292] width 8 height 8
click at [862, 291] on link "下一個" at bounding box center [861, 292] width 8 height 8
click at [865, 294] on link "下一個" at bounding box center [861, 292] width 8 height 8
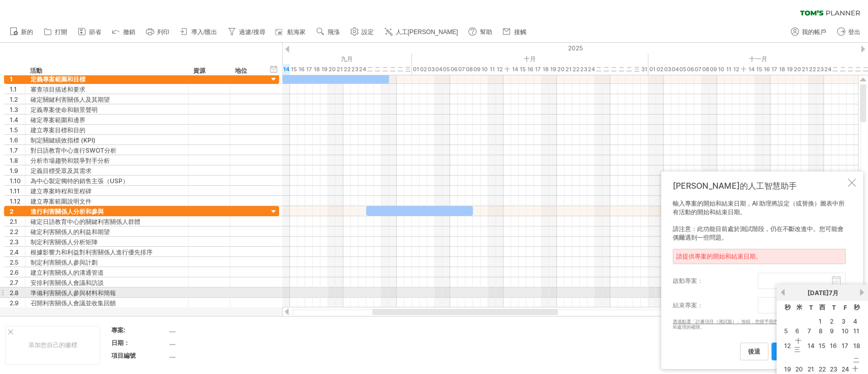
click at [865, 294] on link "下一個" at bounding box center [861, 292] width 8 height 8
click at [781, 294] on link "以前的" at bounding box center [783, 292] width 8 height 8
click at [861, 291] on link "下一個" at bounding box center [861, 292] width 8 height 8
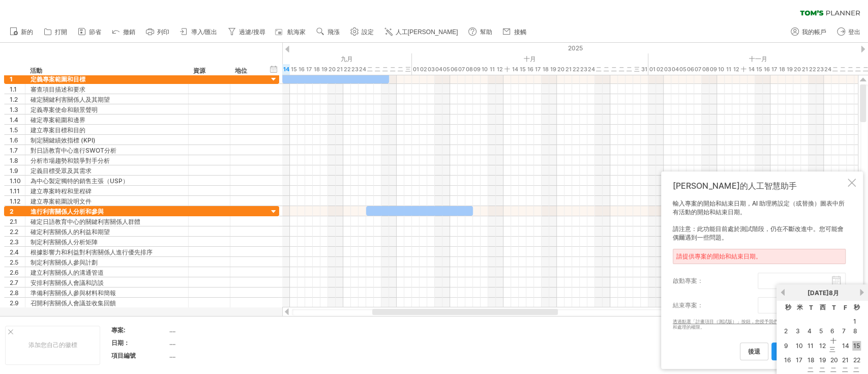
click at [855, 348] on link "15" at bounding box center [856, 346] width 9 height 10
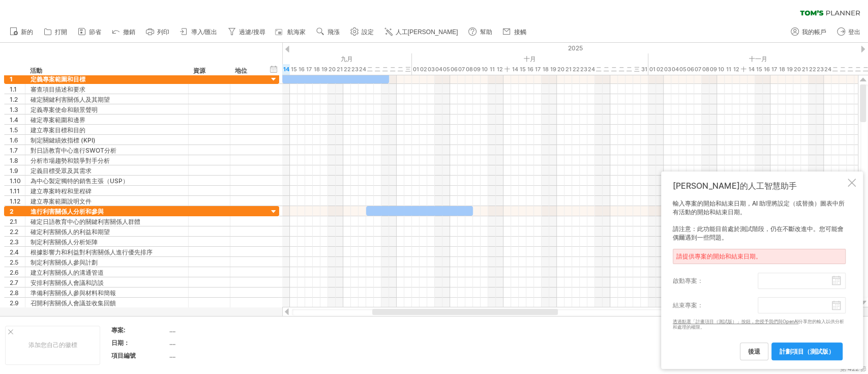
click at [746, 322] on font "透過點選「計畫項目（測試版）」按鈕，您授予我們與OpenAI" at bounding box center [735, 321] width 126 height 6
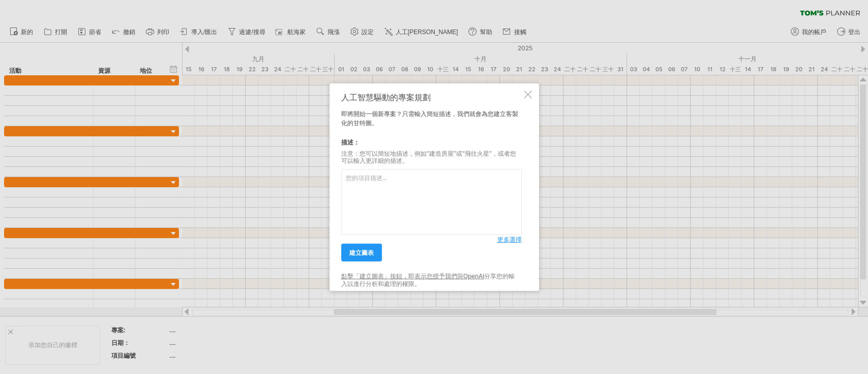
click at [502, 241] on font "更多選擇" at bounding box center [509, 239] width 24 height 8
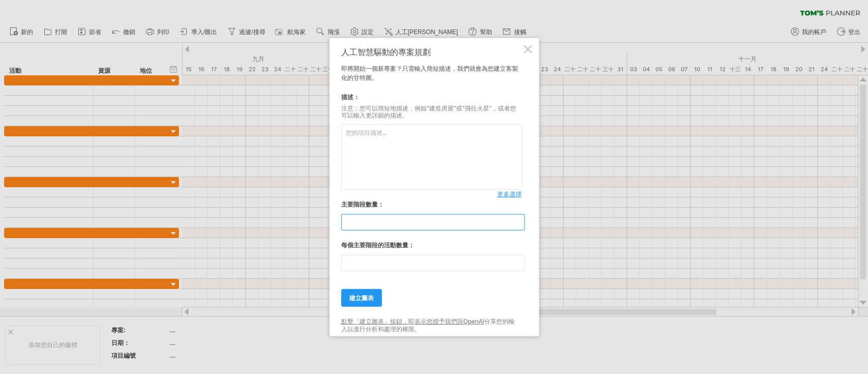
click at [455, 222] on input "**" at bounding box center [432, 222] width 183 height 16
type input "*"
click at [401, 258] on input "**" at bounding box center [432, 263] width 183 height 16
type input "**"
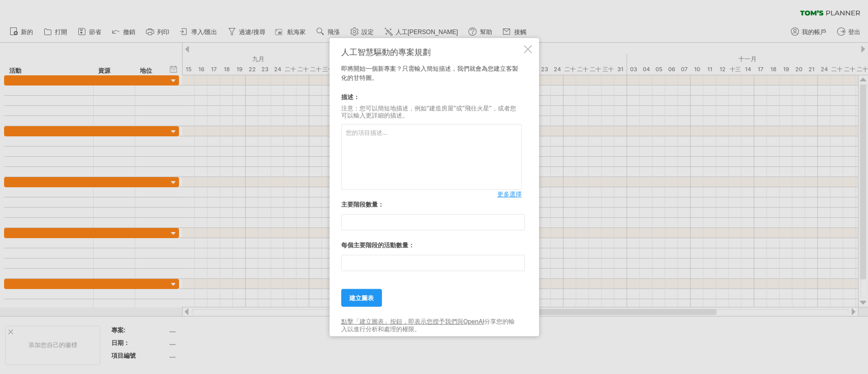
click at [376, 134] on textarea at bounding box center [431, 157] width 180 height 66
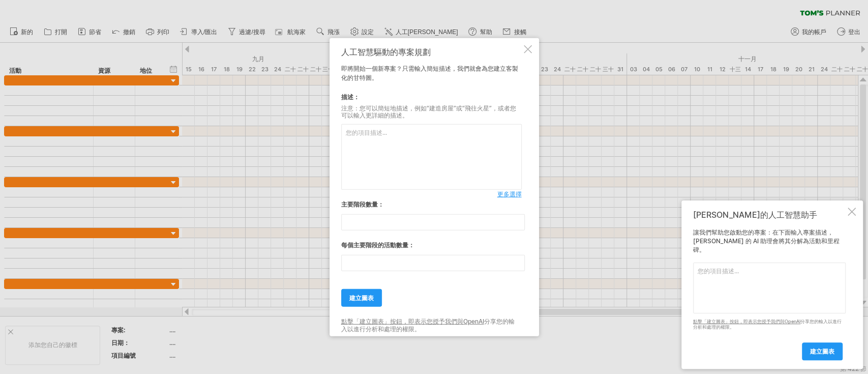
paste textarea "華語與文化課程 1. 作業內容：提供免費「台灣華語＋文化體驗」課程，教材用《「僑委會華語向」前走及「來！學華語」等免費網路教材》+文化補充教材。 2. 執行時…"
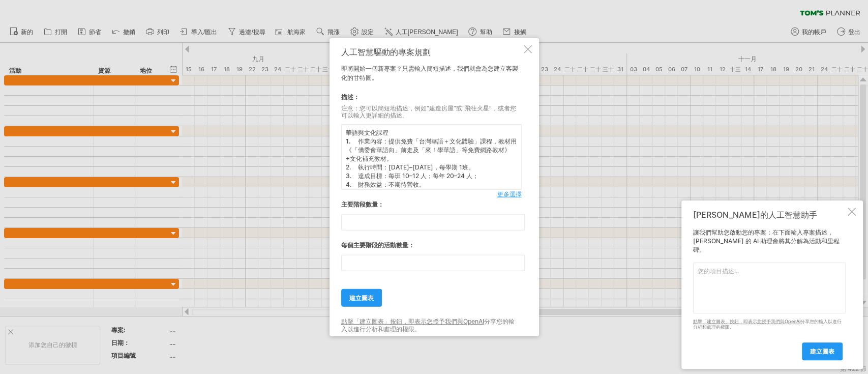
scroll to position [10, 0]
type textarea "華語與文化課程 1. 作業內容：提供免費「台灣華語＋文化體驗」課程，教材用《「僑委會華語向」前走及「來！學華語」等免費網路教材》+文化補充教材。 2. 執行時…"
click at [370, 294] on font "建立圖表" at bounding box center [361, 298] width 24 height 8
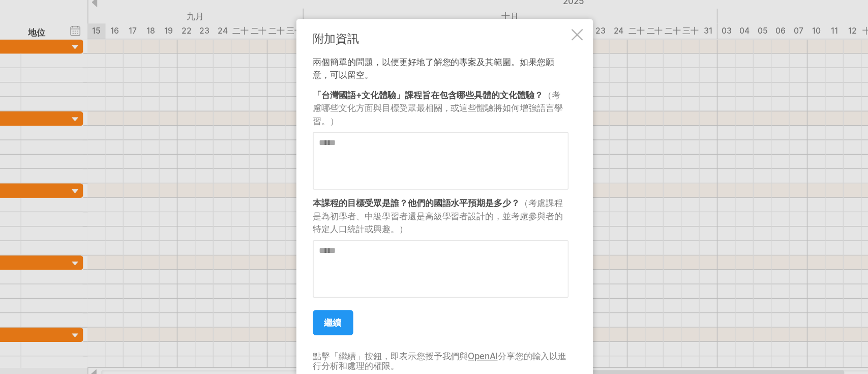
click at [423, 152] on textarea at bounding box center [431, 160] width 180 height 41
type textarea "*"
type textarea "**********"
click at [391, 226] on textarea at bounding box center [431, 237] width 180 height 41
type textarea "**********"
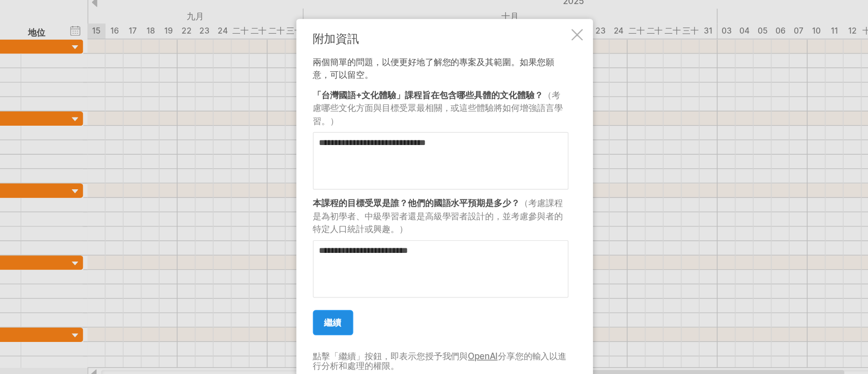
click at [356, 277] on font "繼續" at bounding box center [355, 275] width 12 height 8
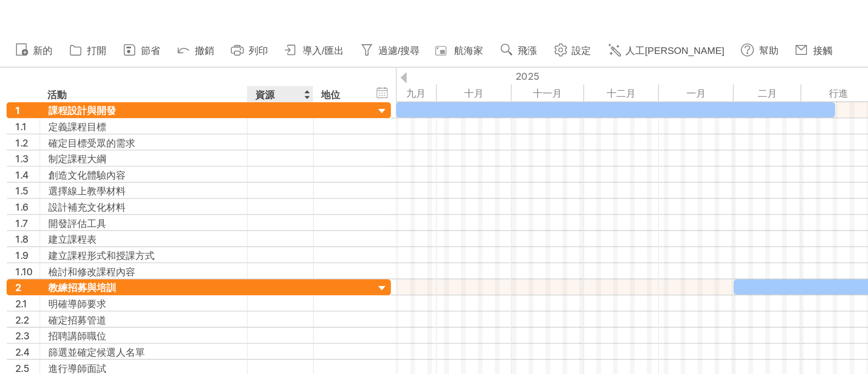
click at [164, 58] on font "資源" at bounding box center [167, 60] width 12 height 8
click at [193, 59] on div at bounding box center [194, 59] width 4 height 10
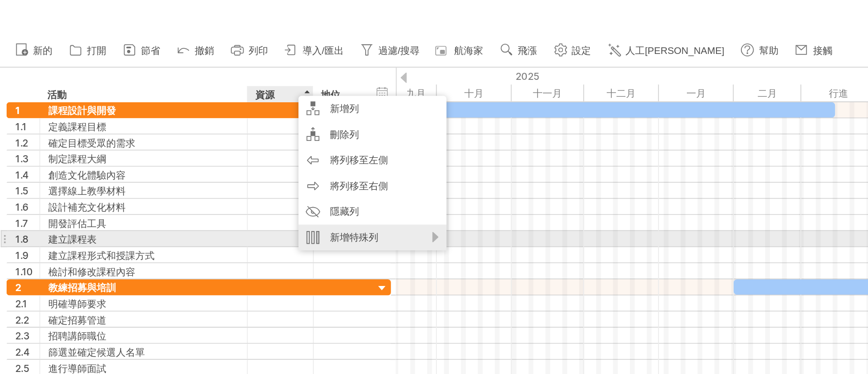
click at [242, 152] on div "新增特殊列" at bounding box center [236, 150] width 94 height 16
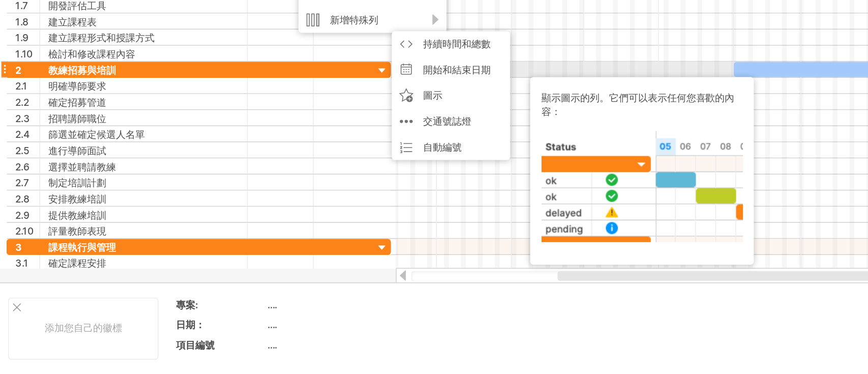
click at [166, 180] on div at bounding box center [177, 181] width 31 height 10
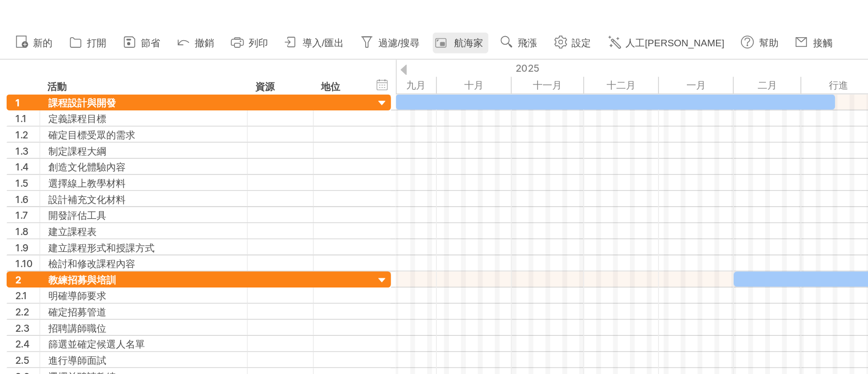
click at [295, 32] on font "航海家" at bounding box center [296, 31] width 18 height 7
click at [292, 37] on link "航海家" at bounding box center [290, 31] width 35 height 13
click at [301, 33] on font "航海家" at bounding box center [296, 31] width 18 height 7
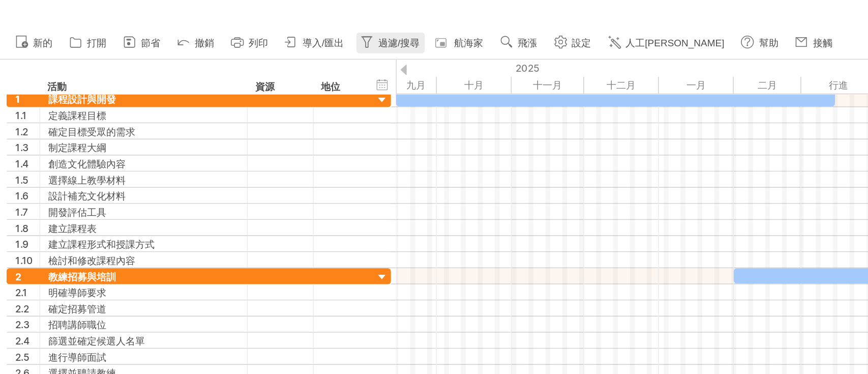
click at [254, 31] on font "過濾/搜尋" at bounding box center [252, 31] width 26 height 7
type input "**********"
click at [306, 33] on link "航海家" at bounding box center [290, 31] width 35 height 13
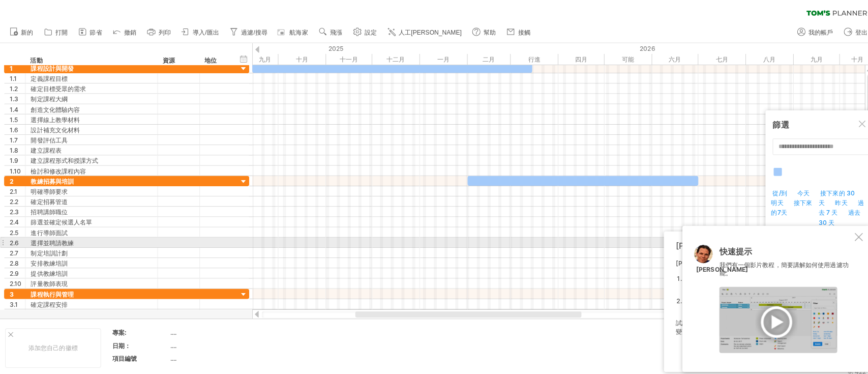
click at [852, 236] on div at bounding box center [851, 235] width 8 height 8
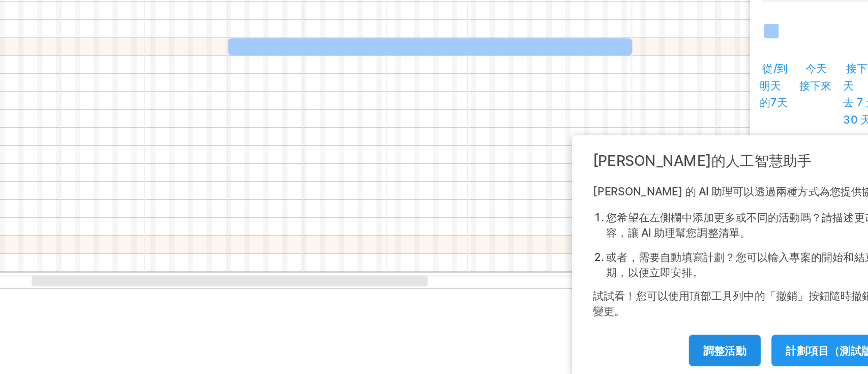
click at [754, 352] on font "調整活動" at bounding box center [744, 351] width 24 height 8
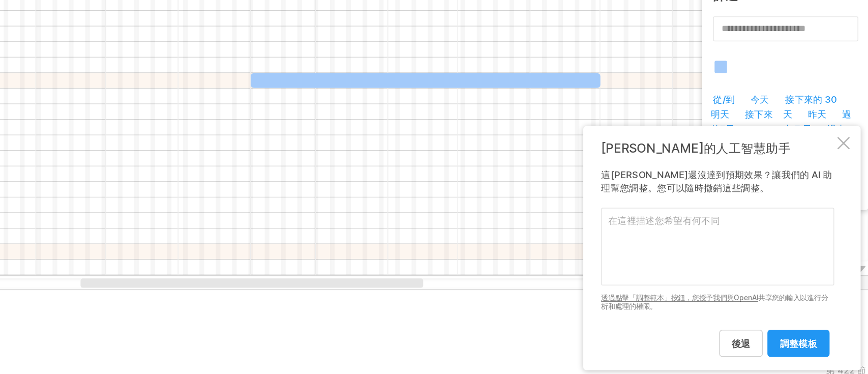
click at [725, 321] on font "透過點擊「調整範本」按鈕，您授予我們與OpenAI" at bounding box center [744, 321] width 103 height 6
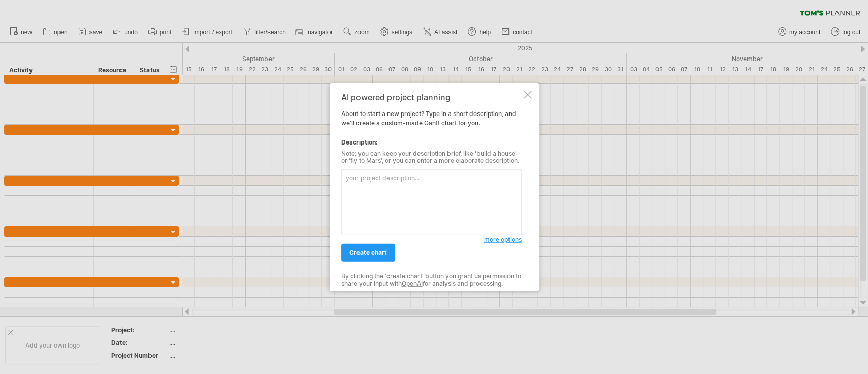
click at [385, 201] on textarea at bounding box center [431, 202] width 180 height 66
click at [618, 157] on div at bounding box center [434, 187] width 868 height 374
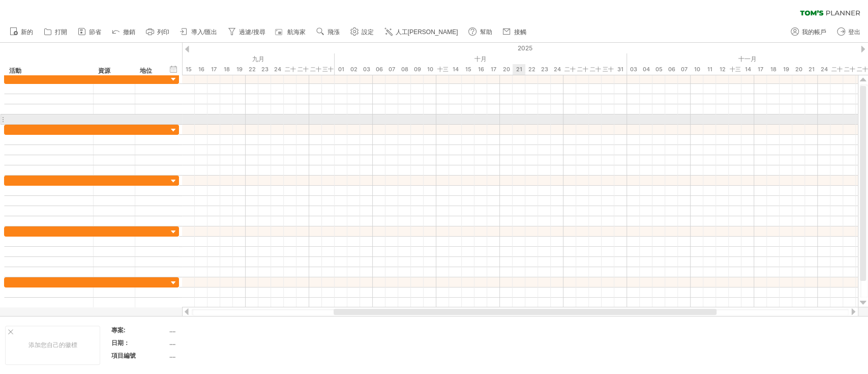
click at [512, 116] on div at bounding box center [519, 119] width 675 height 10
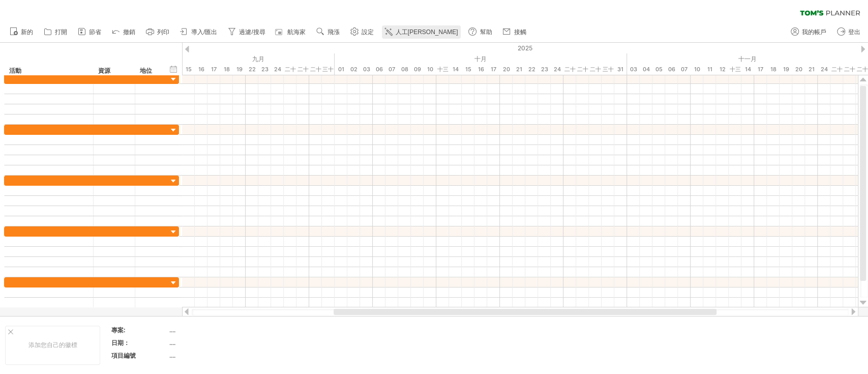
click at [404, 34] on font "人工[PERSON_NAME]" at bounding box center [426, 31] width 63 height 7
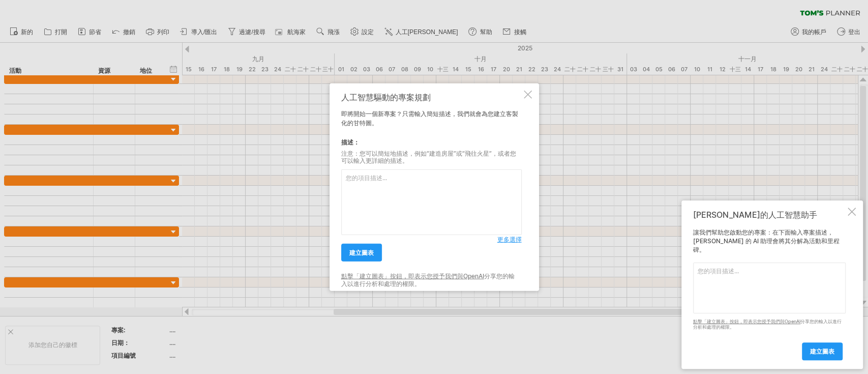
click at [443, 188] on textarea at bounding box center [431, 202] width 180 height 66
paste textarea "銘傳大學日本教育中心 KPI（[DATE]–[DATE]）"
type textarea "銘傳大學日本教育中心 KPI（[DATE]–[DATE]）"
click at [507, 242] on font "更多選擇" at bounding box center [509, 239] width 24 height 8
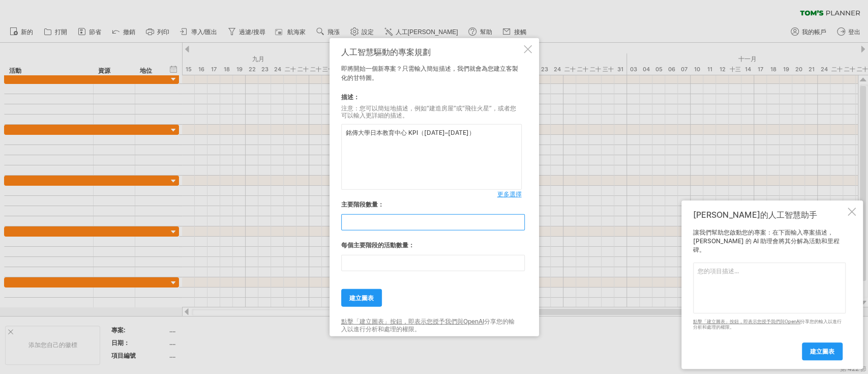
click at [366, 226] on input "**" at bounding box center [432, 222] width 183 height 16
type input "*"
click at [382, 255] on input "**" at bounding box center [432, 263] width 183 height 16
type input "**"
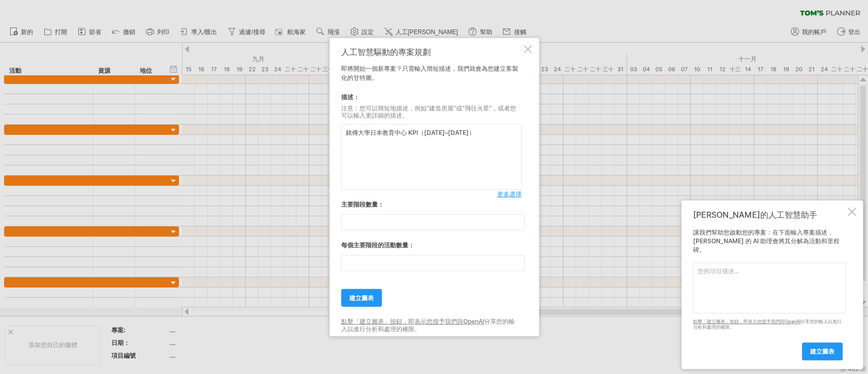
click at [511, 195] on font "更多選擇" at bounding box center [509, 194] width 24 height 8
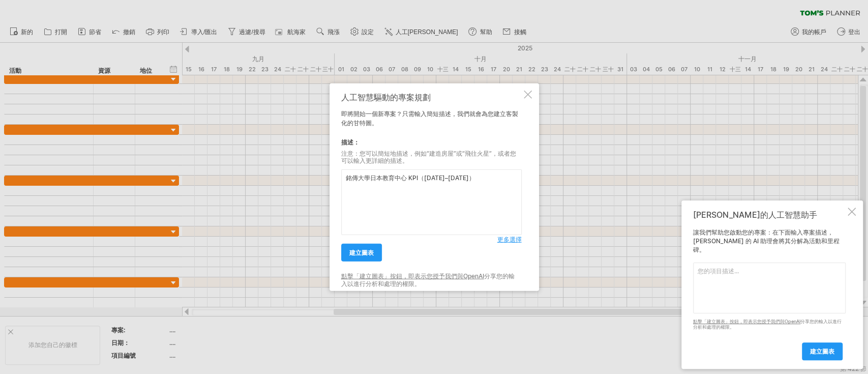
click at [511, 242] on font "更多選擇" at bounding box center [509, 239] width 24 height 8
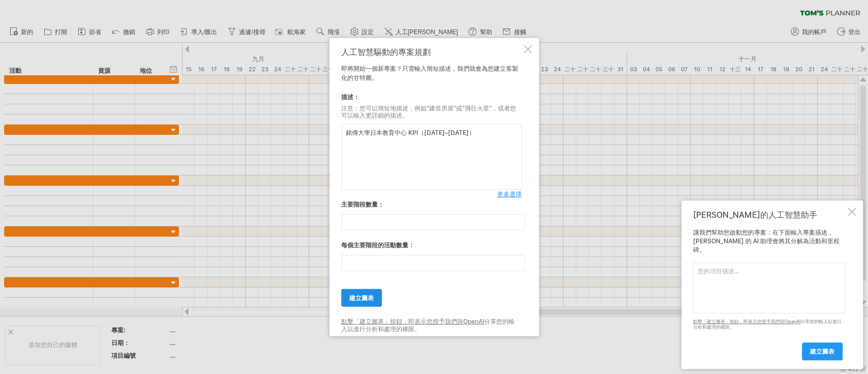
click at [360, 298] on font "建立圖表" at bounding box center [361, 298] width 24 height 8
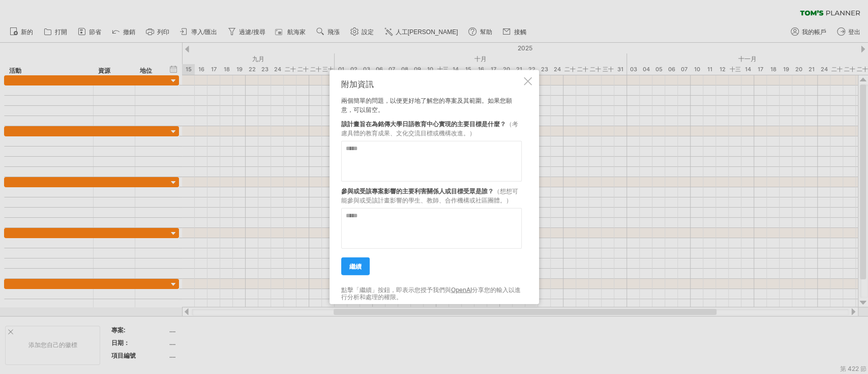
click at [440, 168] on textarea at bounding box center [431, 160] width 180 height 41
paste textarea "**********"
click at [347, 153] on textarea "**********" at bounding box center [431, 160] width 180 height 41
type textarea "**********"
click at [398, 229] on textarea at bounding box center [431, 227] width 180 height 41
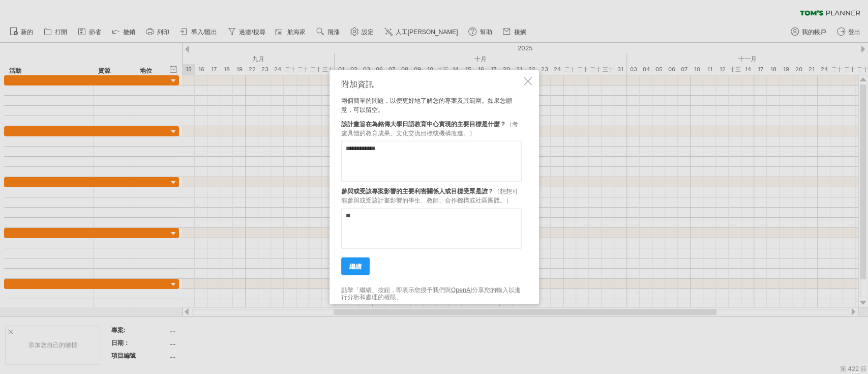
type textarea "*"
type textarea "*********"
click at [355, 266] on font "繼續" at bounding box center [355, 266] width 12 height 8
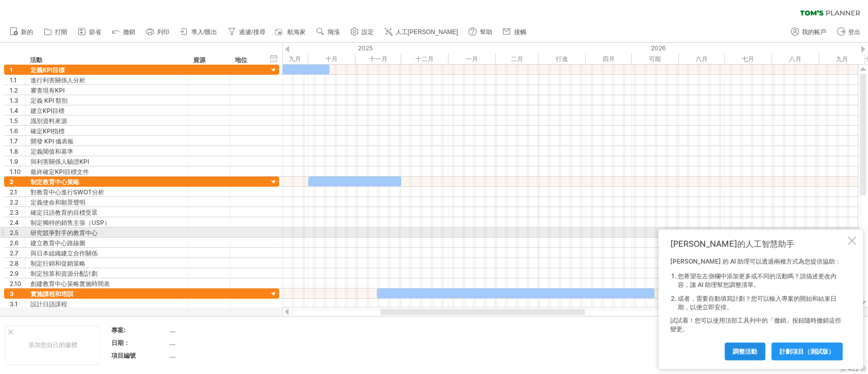
click at [760, 356] on link "調整活動" at bounding box center [744, 351] width 41 height 18
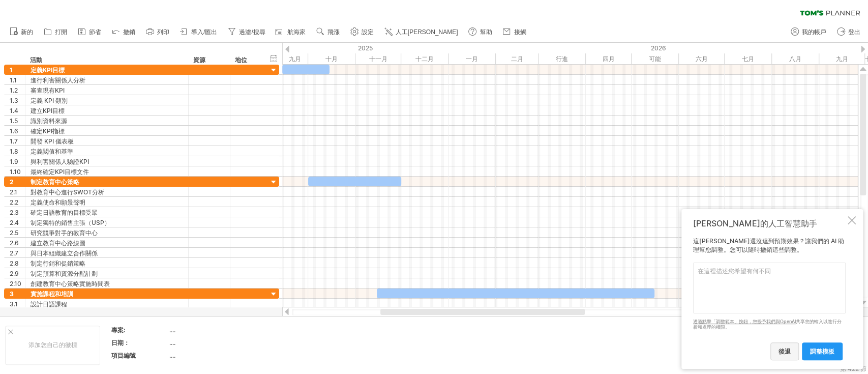
click at [795, 357] on link "後退" at bounding box center [784, 351] width 28 height 18
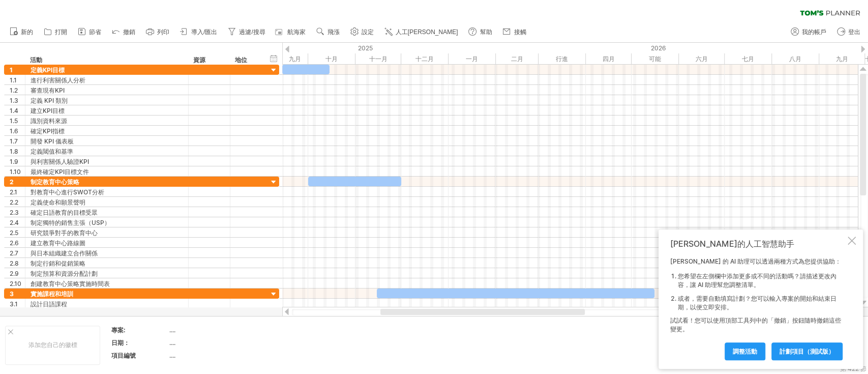
click at [849, 251] on div "[PERSON_NAME]的人工智慧助手 [PERSON_NAME] 的 AI 助理可以透過兩種方式為您提供協助： 您希望在左側欄中添加更多或不同的活動嗎？請…" at bounding box center [760, 298] width 204 height 139
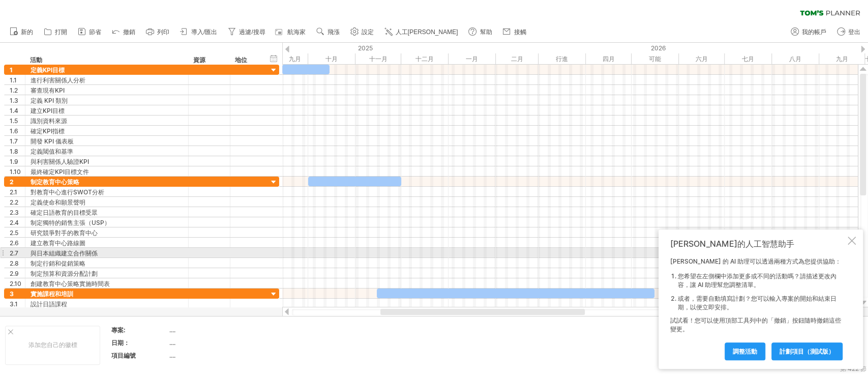
click at [859, 241] on div "[PERSON_NAME]的人工智慧助手 [PERSON_NAME] 的 AI 助理可以透過兩種方式為您提供協助： 您希望在左側欄中添加更多或不同的活動嗎？請…" at bounding box center [760, 298] width 204 height 139
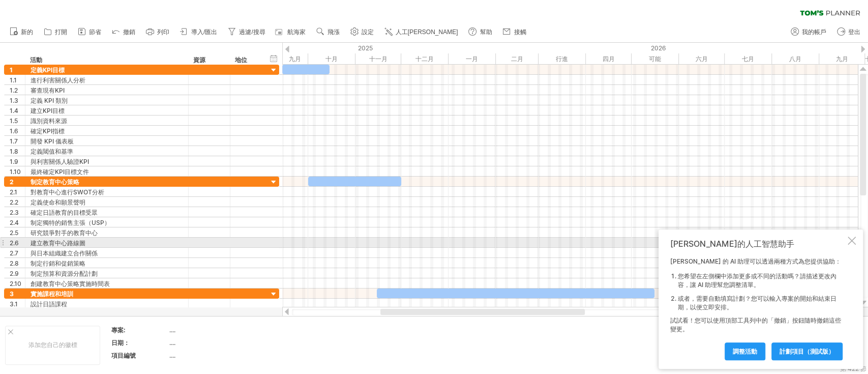
click at [856, 241] on div "[PERSON_NAME]的人工智慧助手 [PERSON_NAME] 的 AI 助理可以透過兩種方式為您提供協助： 您希望在左側欄中添加更多或不同的活動嗎？請…" at bounding box center [760, 298] width 204 height 139
click at [851, 243] on div at bounding box center [851, 240] width 8 height 8
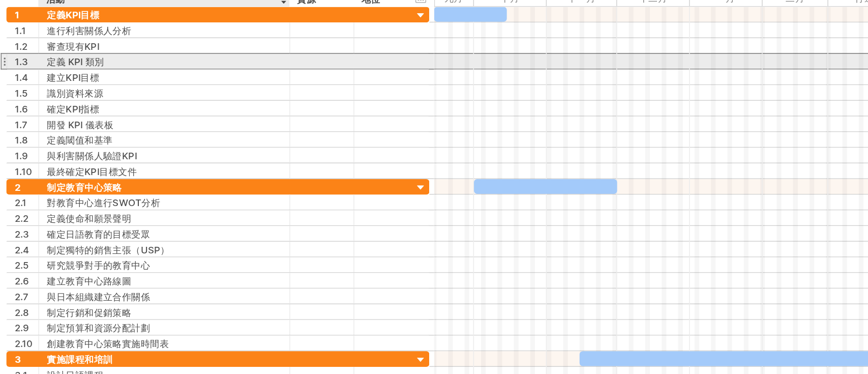
click at [64, 99] on font "定義 KPI 類別" at bounding box center [48, 101] width 37 height 8
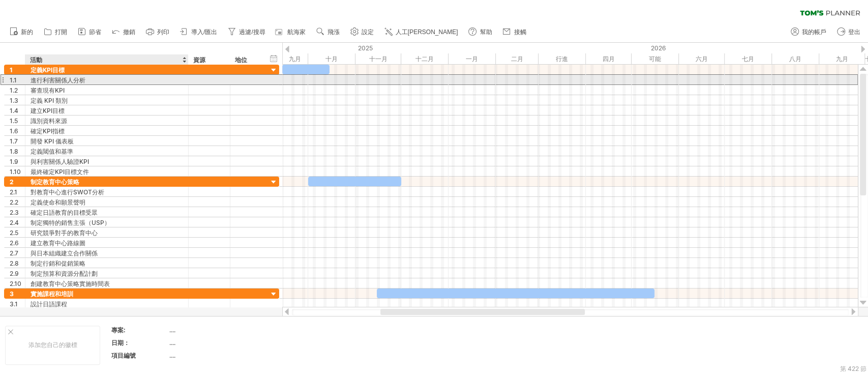
click at [162, 76] on div "進行利害關係人分析" at bounding box center [106, 80] width 152 height 10
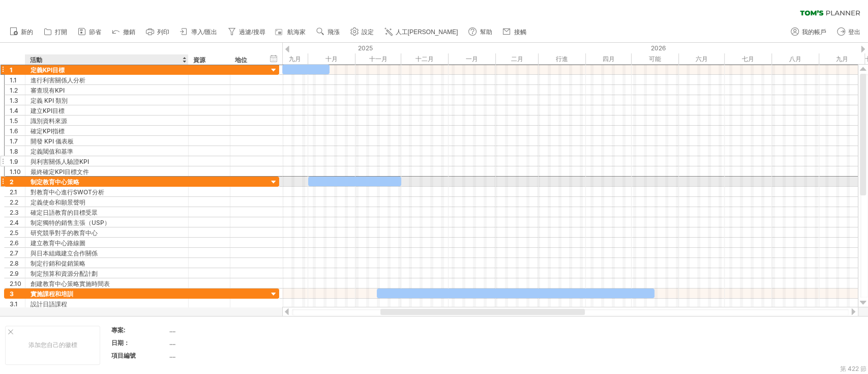
drag, startPoint x: 38, startPoint y: 71, endPoint x: 105, endPoint y: 155, distance: 107.8
click at [132, 174] on div "**********" at bounding box center [141, 120] width 275 height 112
